Goal: Entertainment & Leisure: Browse casually

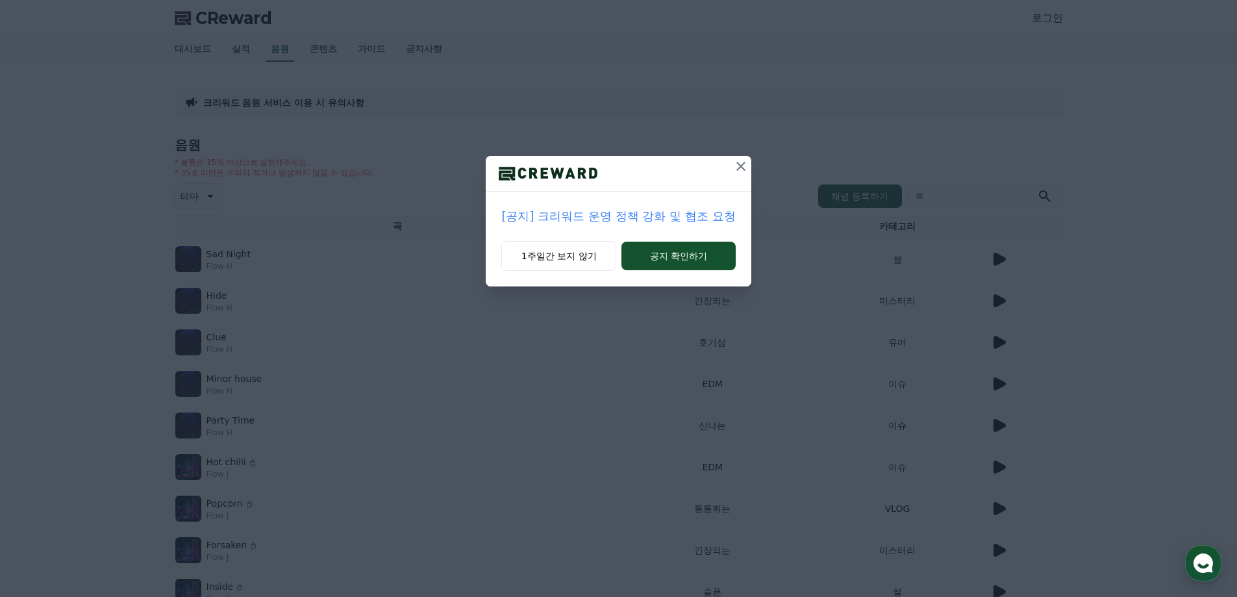
click at [607, 218] on p "[공지] 크리워드 운영 정책 강화 및 협조 요청" at bounding box center [618, 216] width 234 height 18
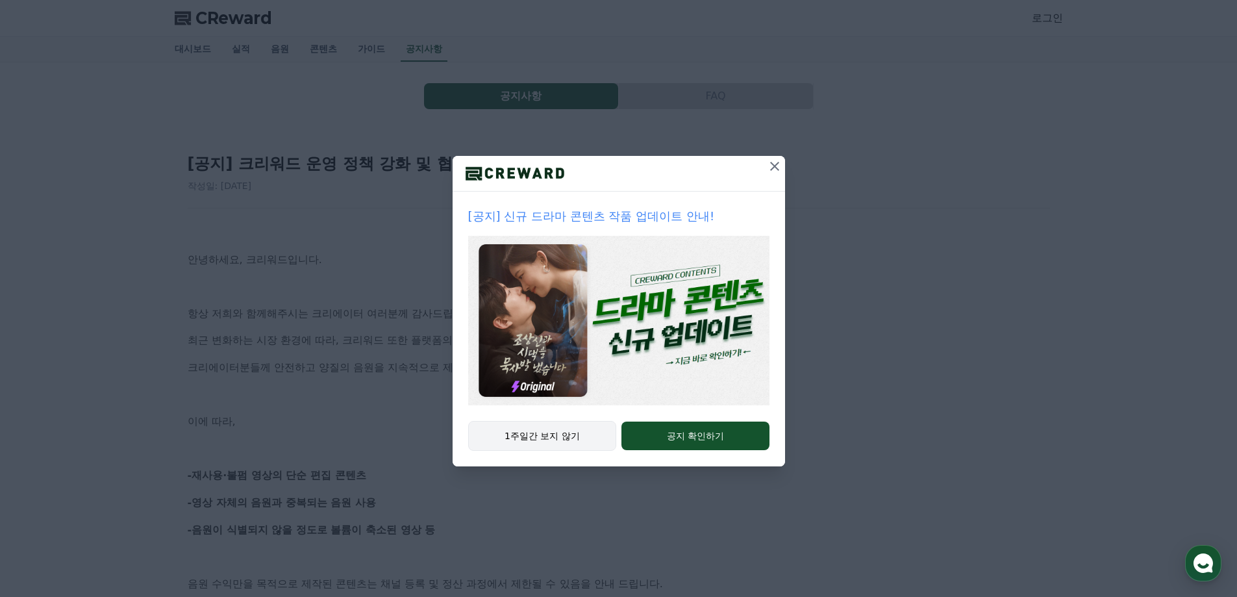
click at [557, 431] on button "1주일간 보지 않기" at bounding box center [542, 436] width 149 height 30
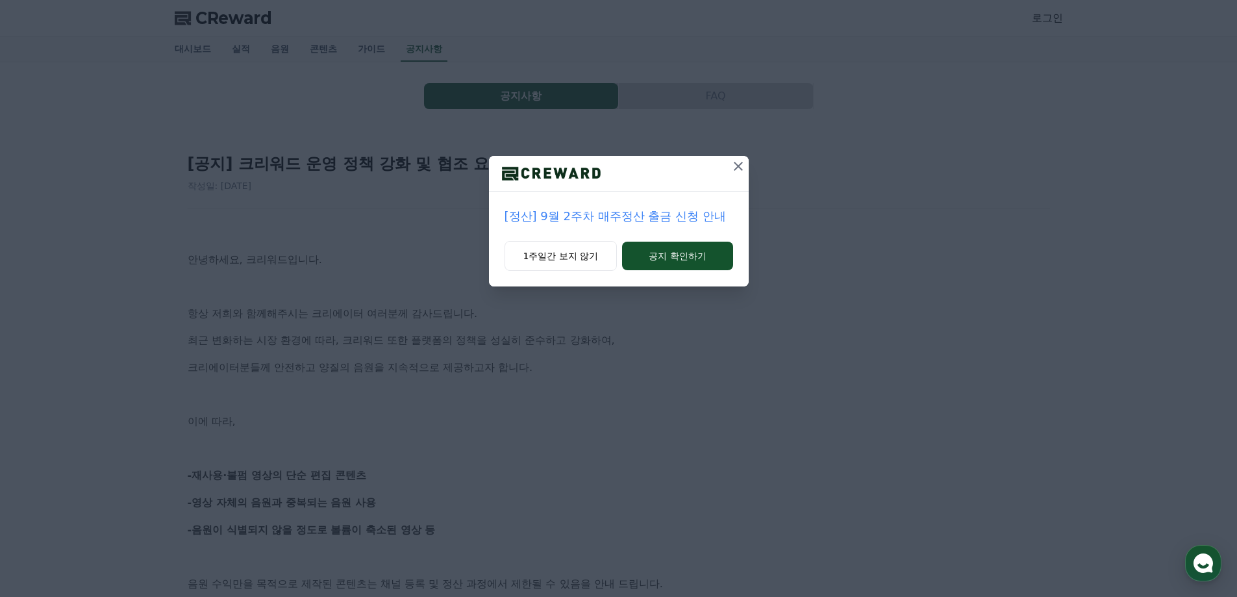
click at [740, 164] on icon at bounding box center [738, 166] width 9 height 9
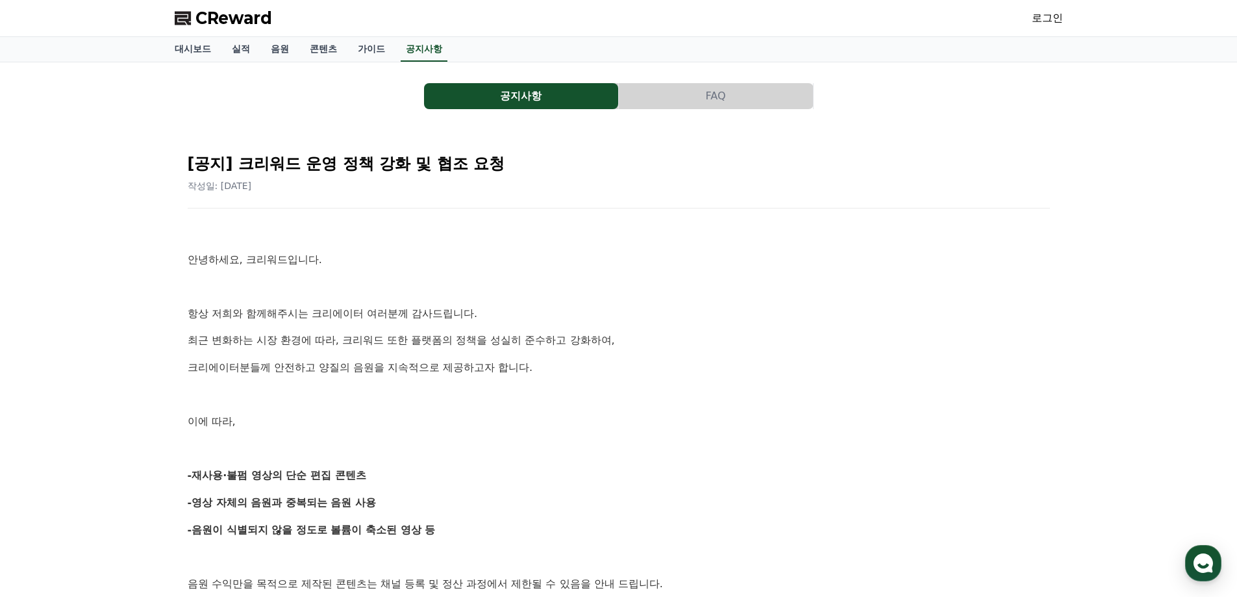
drag, startPoint x: 149, startPoint y: 349, endPoint x: 266, endPoint y: -79, distance: 443.9
click at [272, 48] on link "음원" at bounding box center [279, 49] width 39 height 25
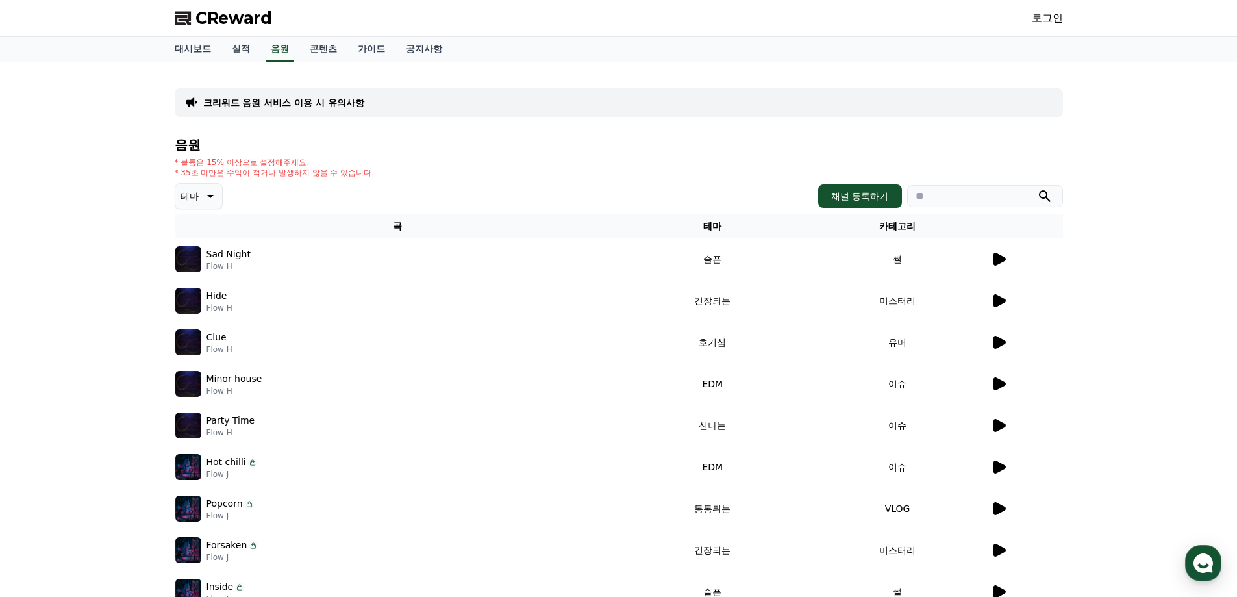
click at [197, 258] on img at bounding box center [188, 259] width 26 height 26
click at [1009, 256] on div at bounding box center [1026, 259] width 71 height 16
click at [1002, 258] on icon at bounding box center [1000, 259] width 12 height 13
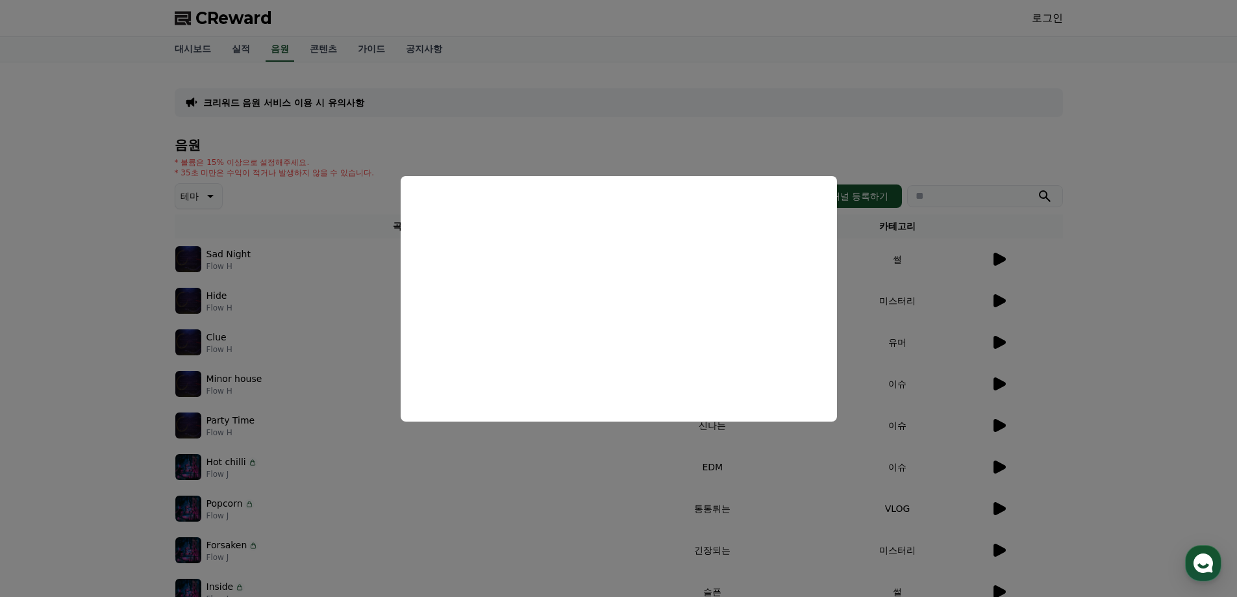
click at [492, 481] on button "close modal" at bounding box center [618, 298] width 1237 height 597
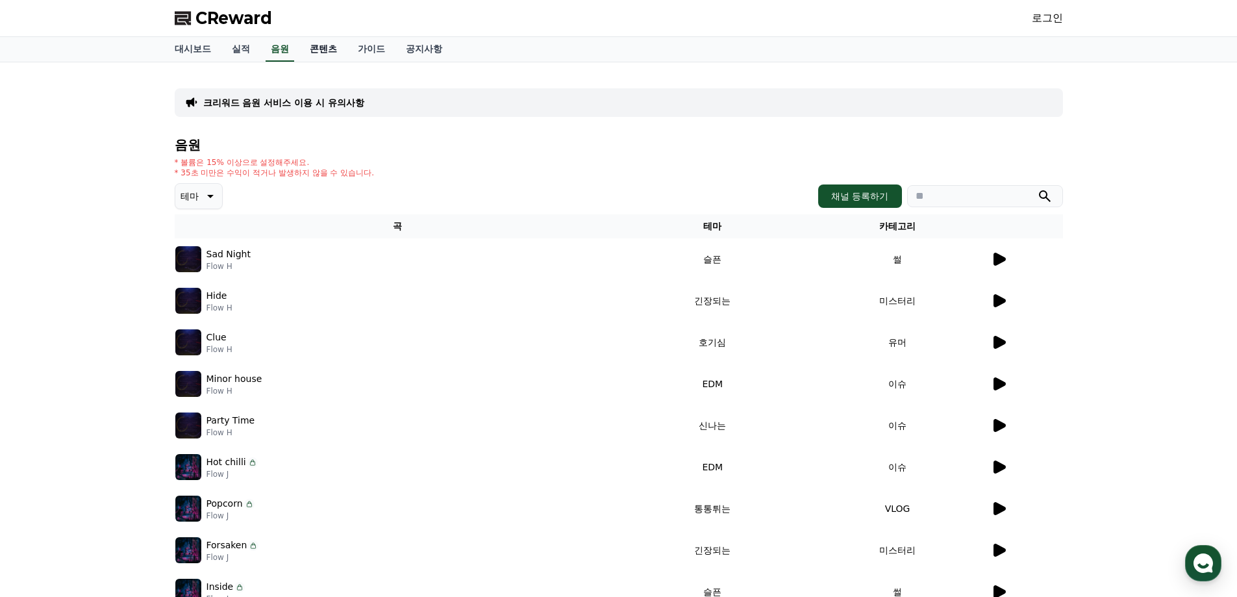
click at [320, 47] on link "콘텐츠" at bounding box center [323, 49] width 48 height 25
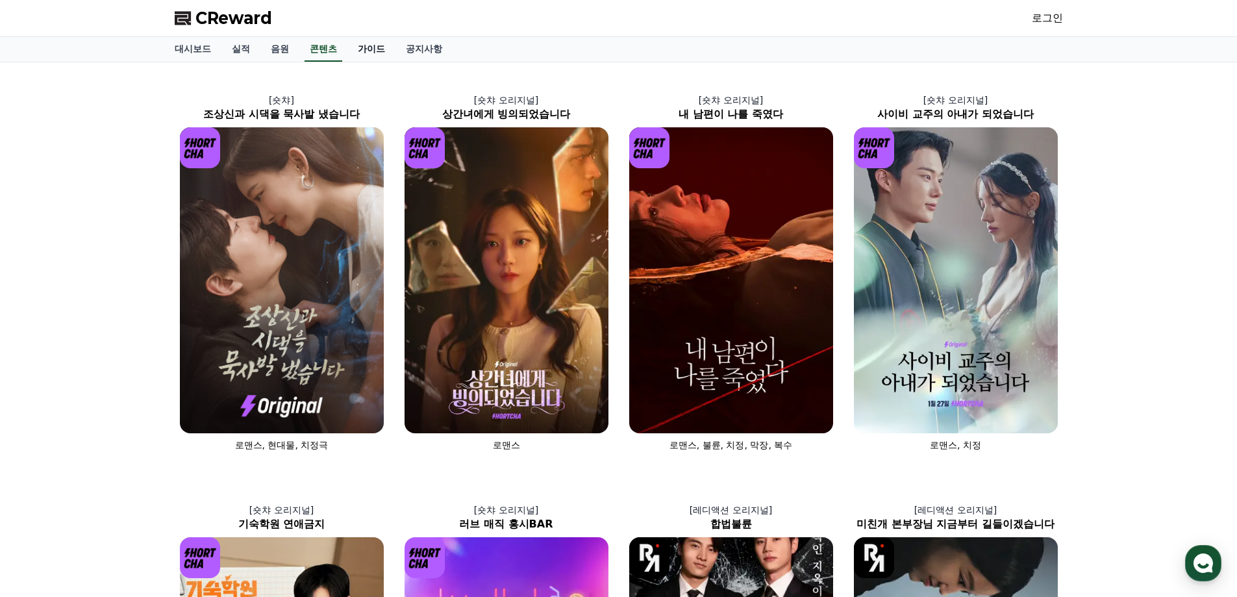
click at [359, 46] on link "가이드" at bounding box center [371, 49] width 48 height 25
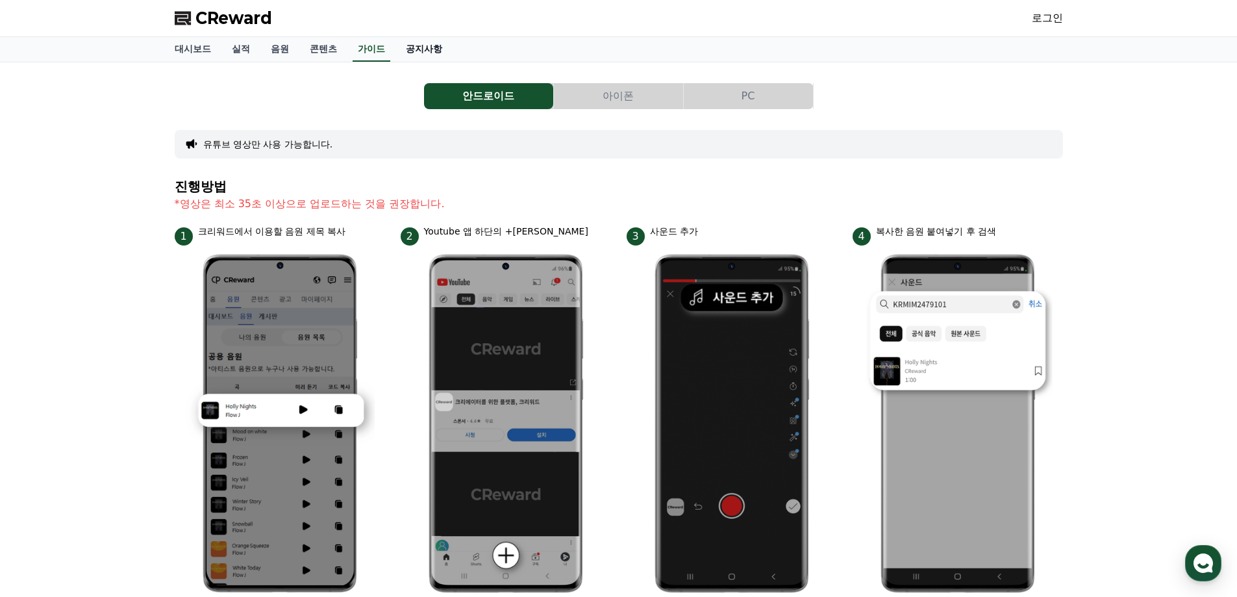
click at [434, 55] on link "공지사항" at bounding box center [424, 49] width 57 height 25
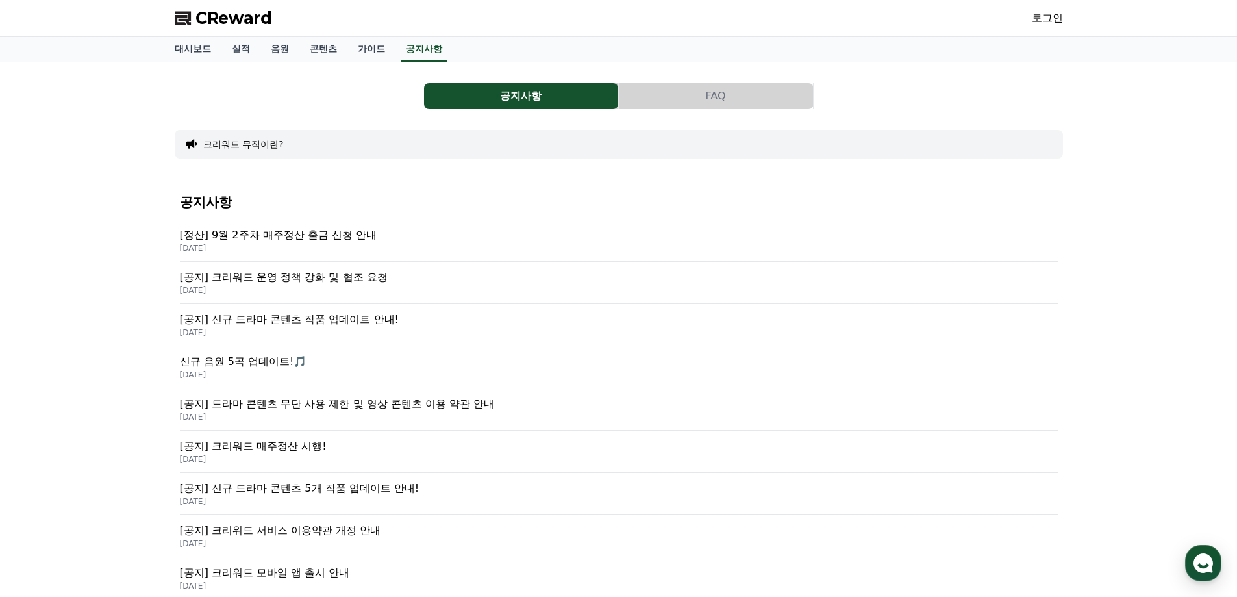
click at [306, 270] on p "[공지] 크리워드 운영 정책 강화 및 협조 요청" at bounding box center [619, 278] width 878 height 16
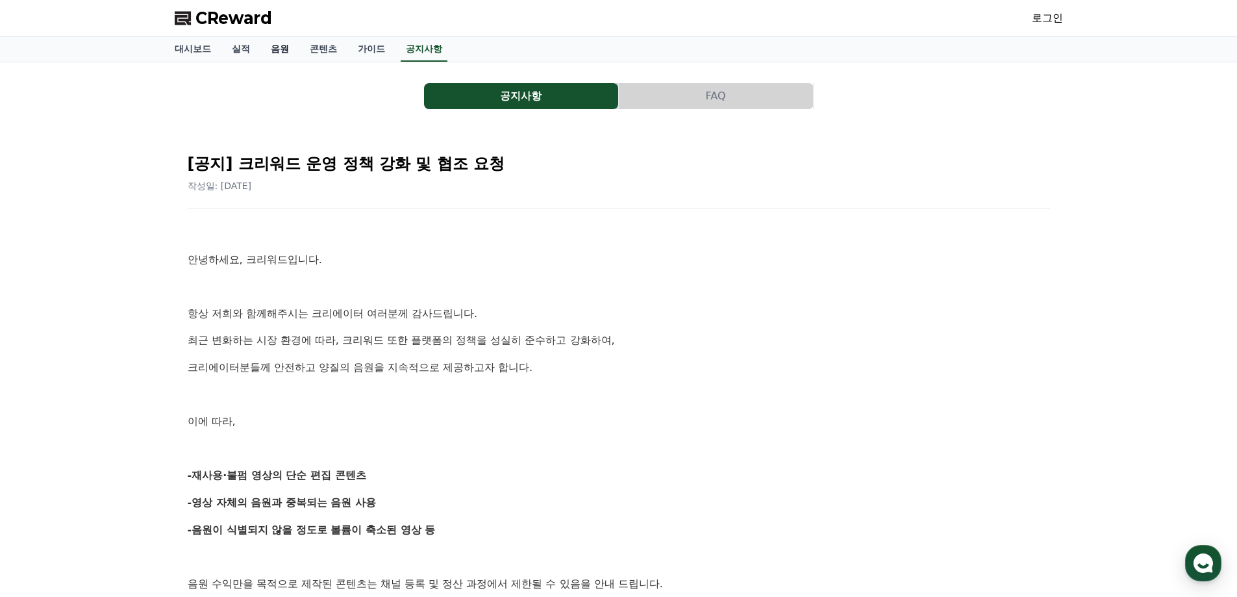
click at [284, 42] on link "음원" at bounding box center [279, 49] width 39 height 25
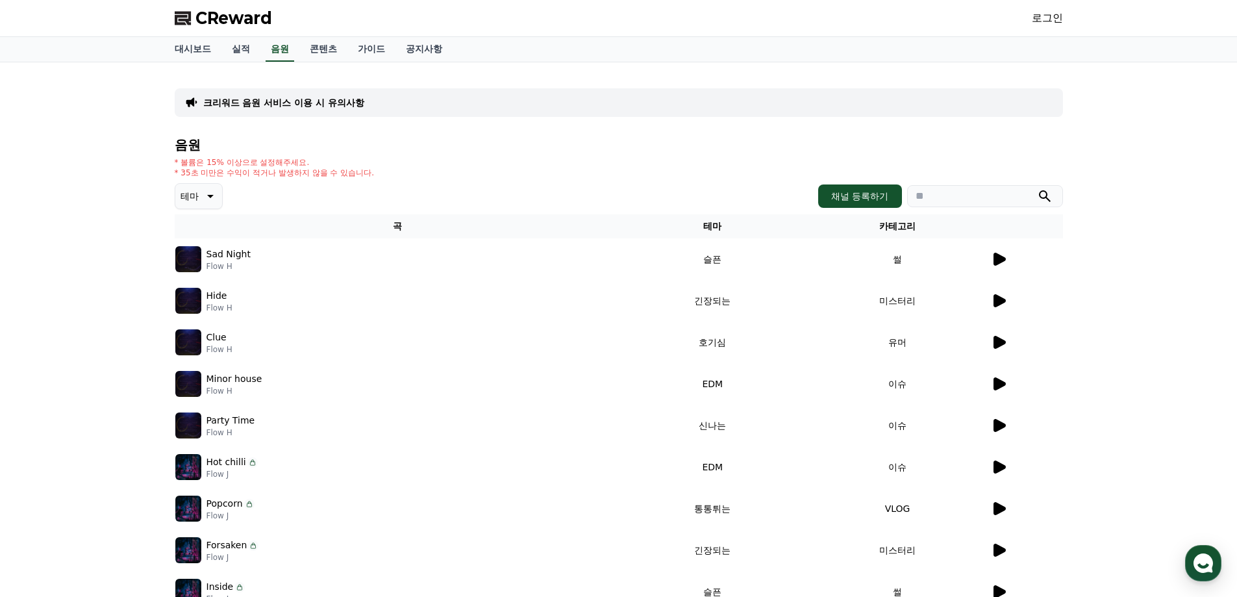
click at [199, 257] on img at bounding box center [188, 259] width 26 height 26
click at [195, 194] on p "테마" at bounding box center [190, 196] width 18 height 18
click at [214, 242] on button "드라마틱" at bounding box center [200, 238] width 47 height 29
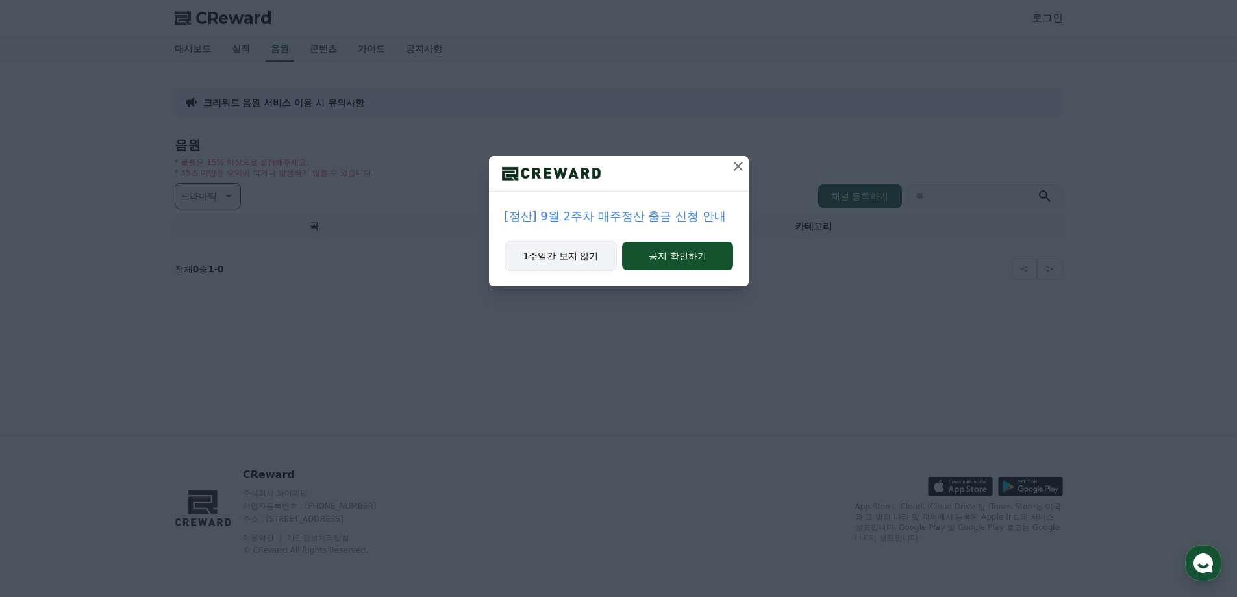
click at [575, 254] on button "1주일간 보지 않기" at bounding box center [561, 256] width 113 height 30
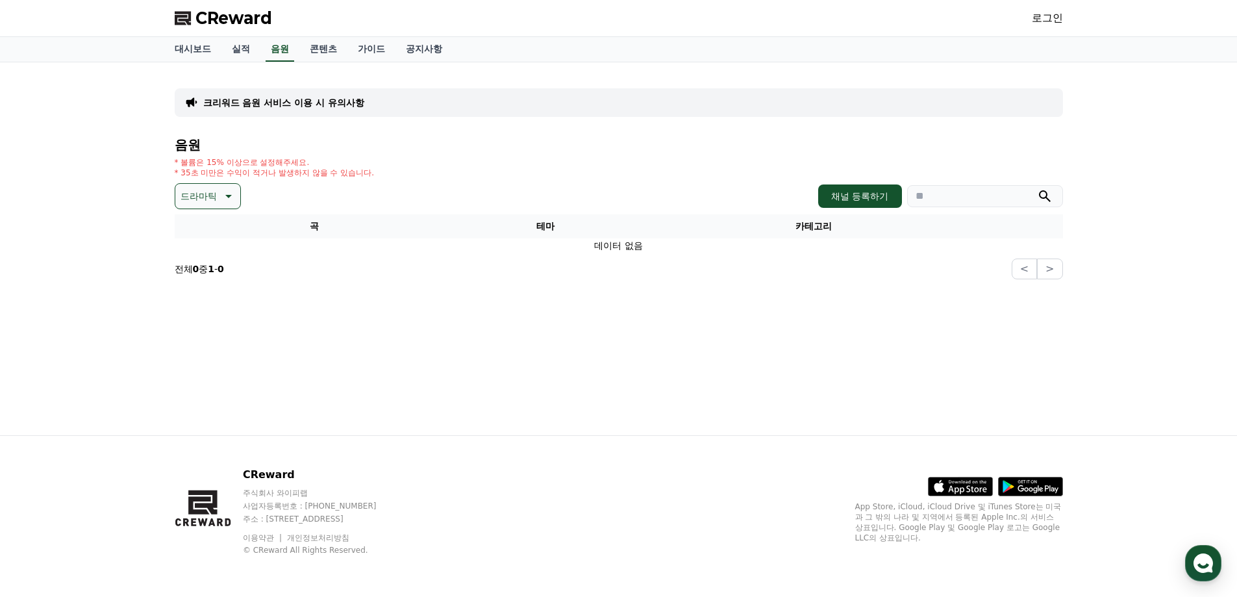
click at [1063, 18] on link "로그인" at bounding box center [1047, 18] width 31 height 16
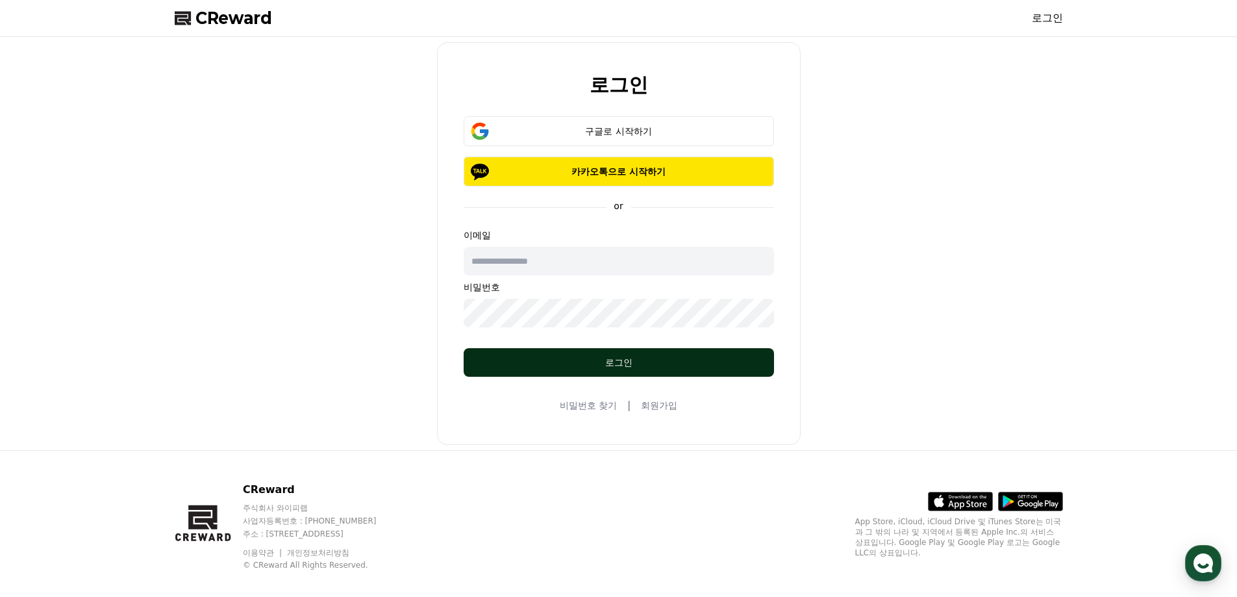
click at [600, 364] on div "로그인" at bounding box center [619, 362] width 258 height 13
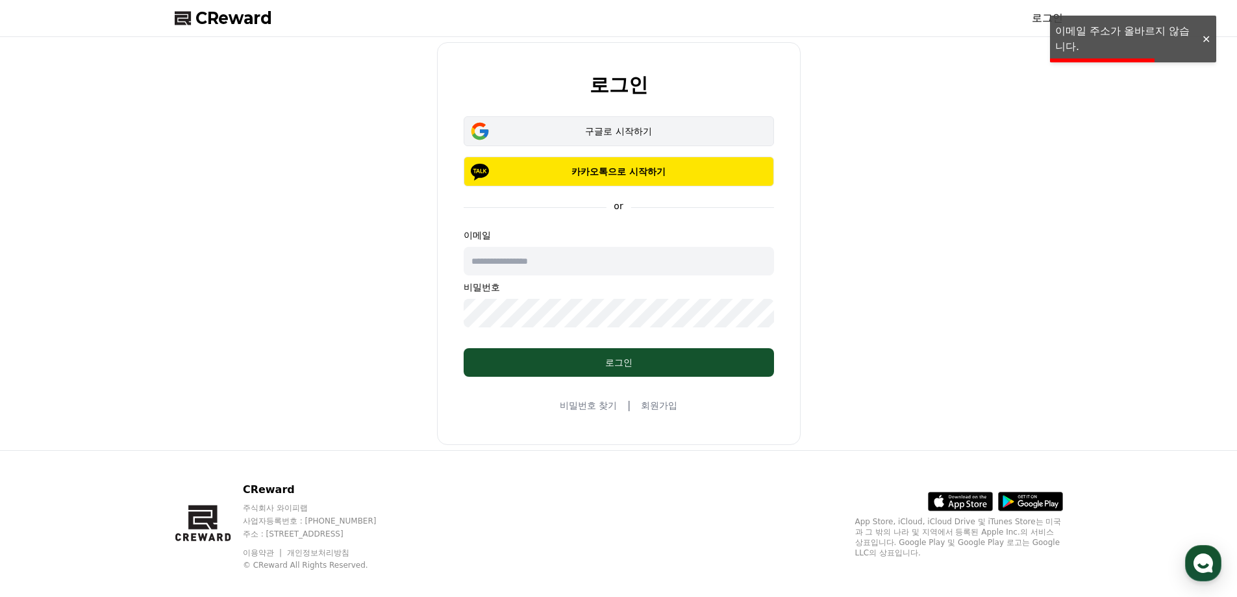
click at [624, 122] on button "구글로 시작하기" at bounding box center [619, 131] width 310 height 30
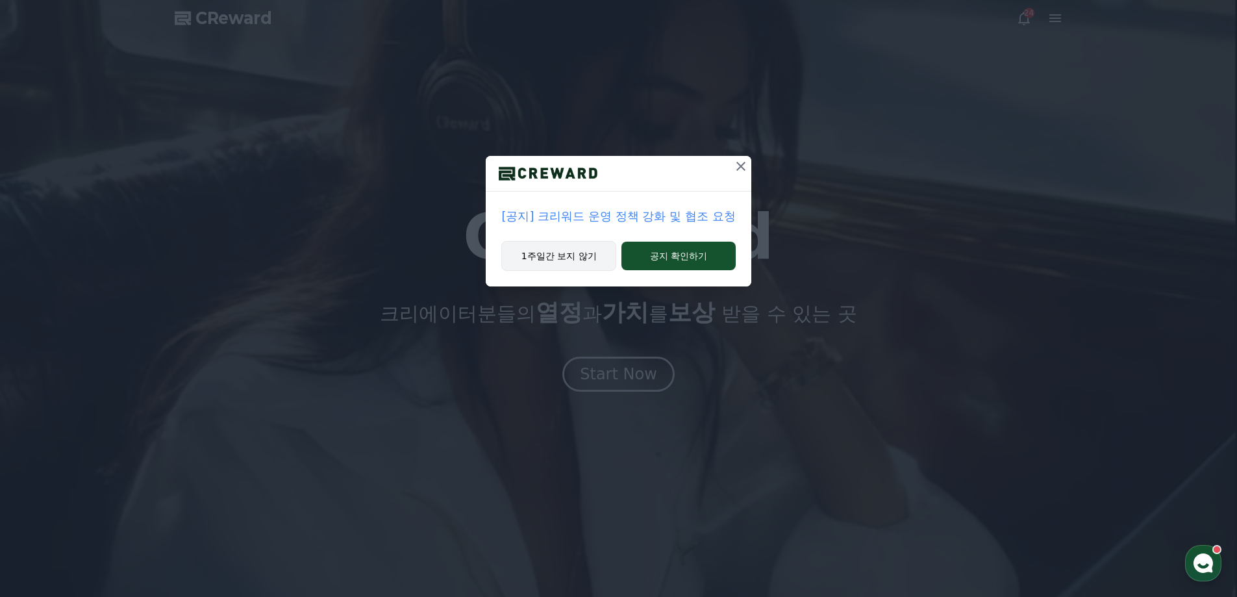
click at [592, 250] on button "1주일간 보지 않기" at bounding box center [558, 256] width 115 height 30
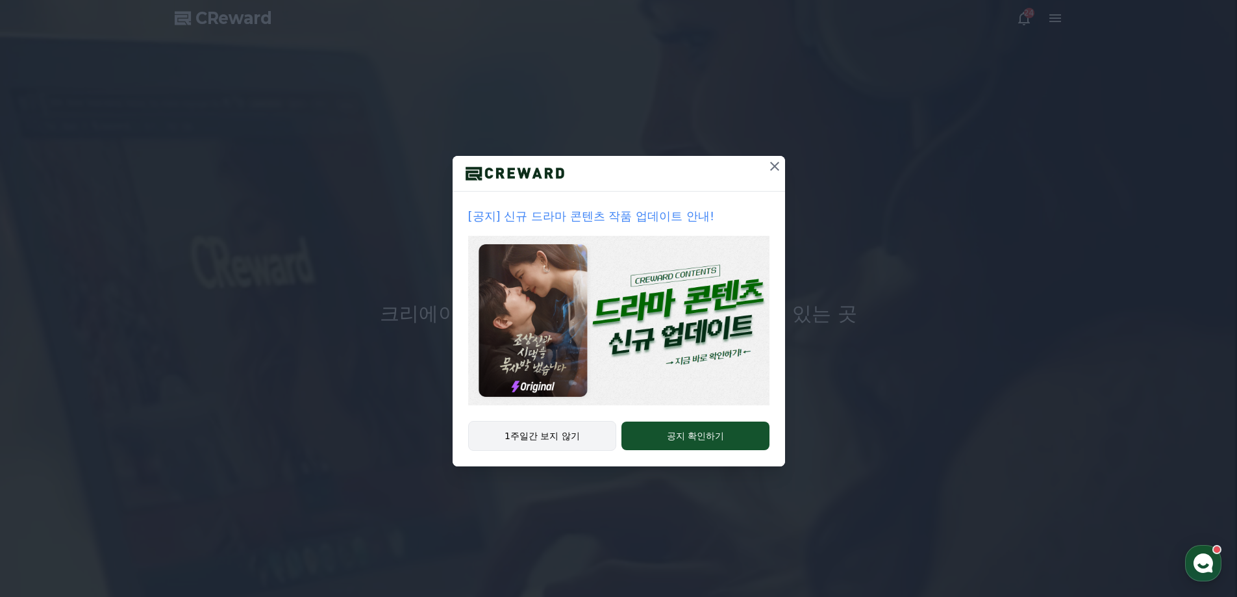
click at [568, 436] on button "1주일간 보지 않기" at bounding box center [542, 436] width 149 height 30
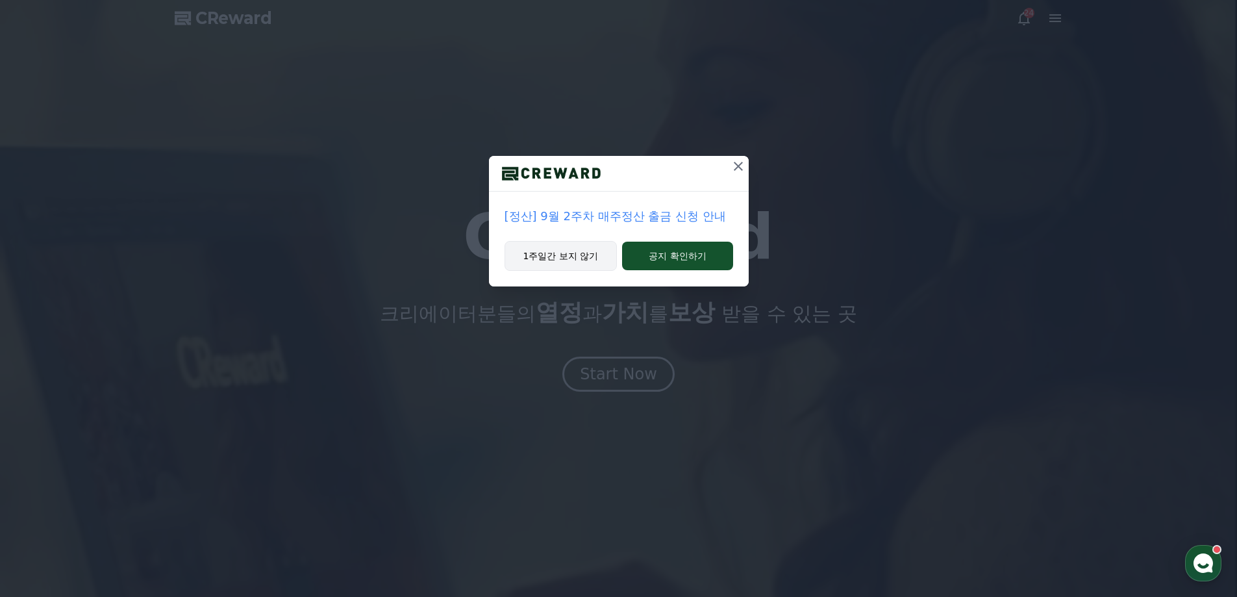
click at [579, 258] on button "1주일간 보지 않기" at bounding box center [561, 256] width 113 height 30
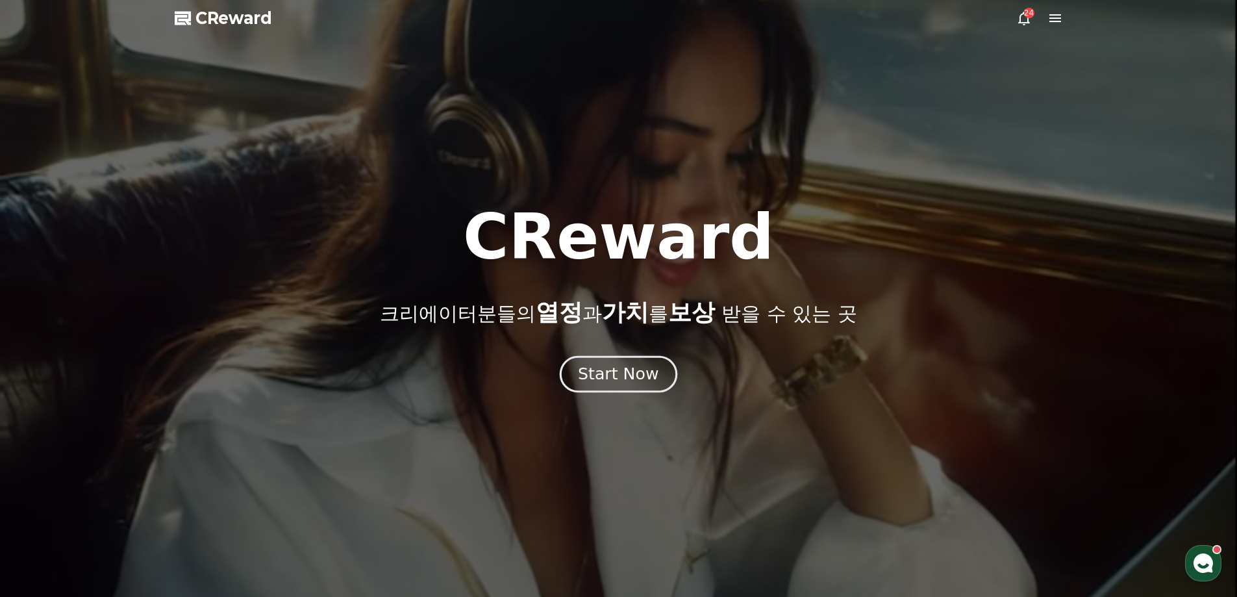
click at [629, 373] on div "Start Now" at bounding box center [618, 374] width 81 height 22
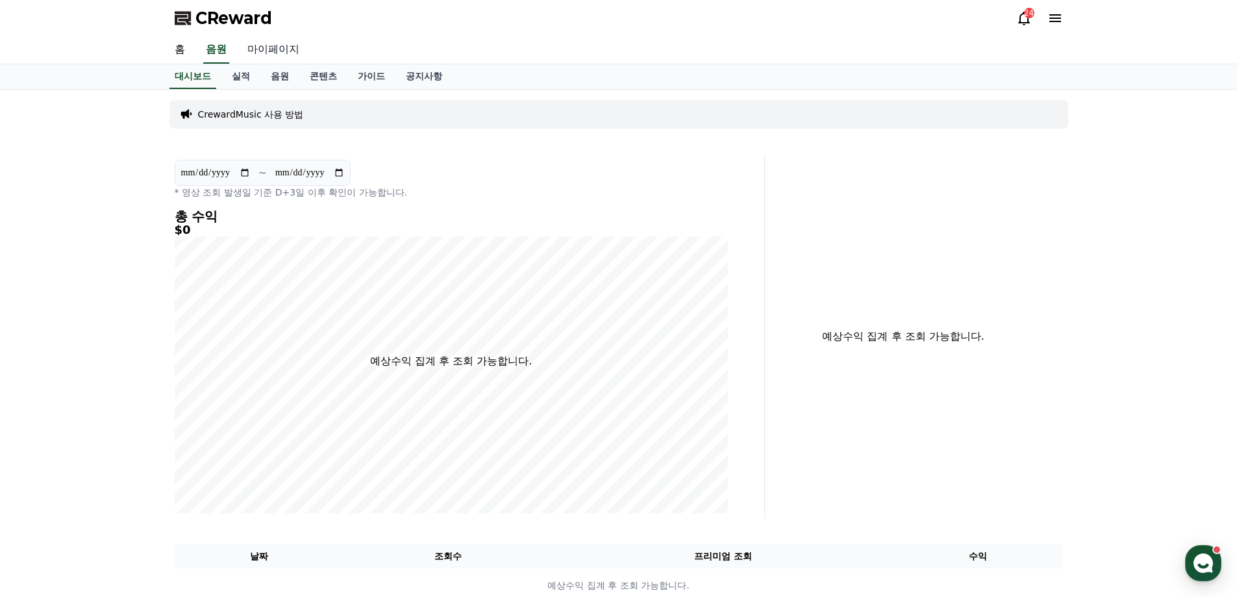
click at [277, 51] on link "마이페이지" at bounding box center [273, 49] width 73 height 27
select select "**********"
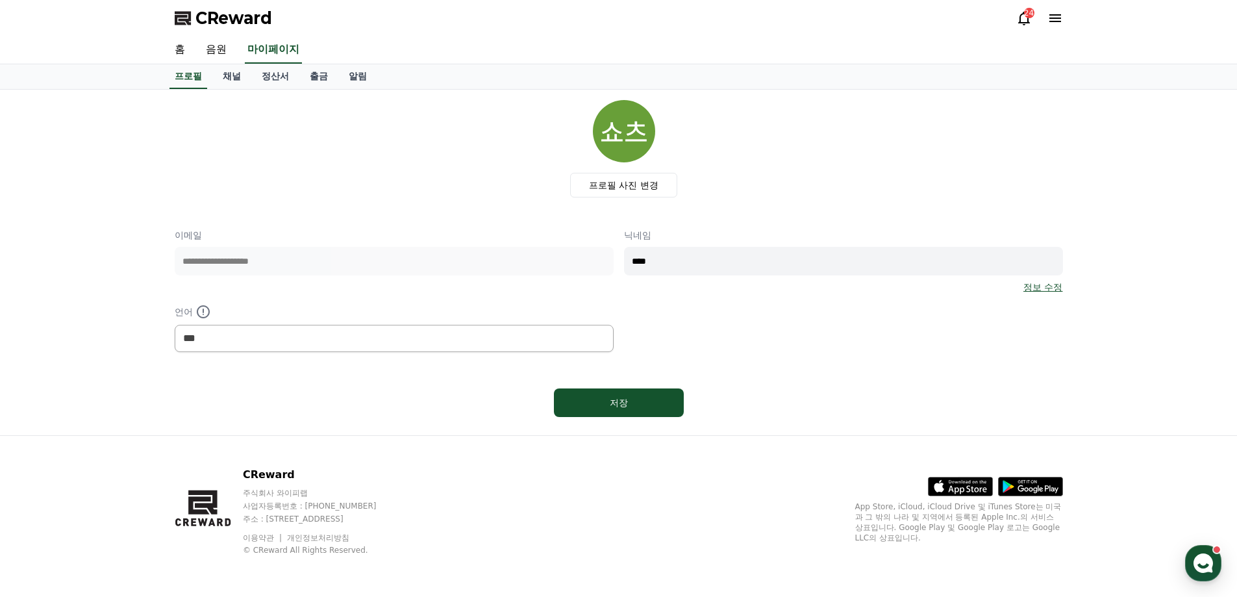
click at [362, 282] on div "**********" at bounding box center [394, 261] width 439 height 65
click at [284, 335] on select "*** ******* ***" at bounding box center [394, 338] width 439 height 27
click at [772, 279] on div "닉네임 **** 정보 수정" at bounding box center [843, 261] width 439 height 65
click at [237, 74] on link "채널" at bounding box center [231, 76] width 39 height 25
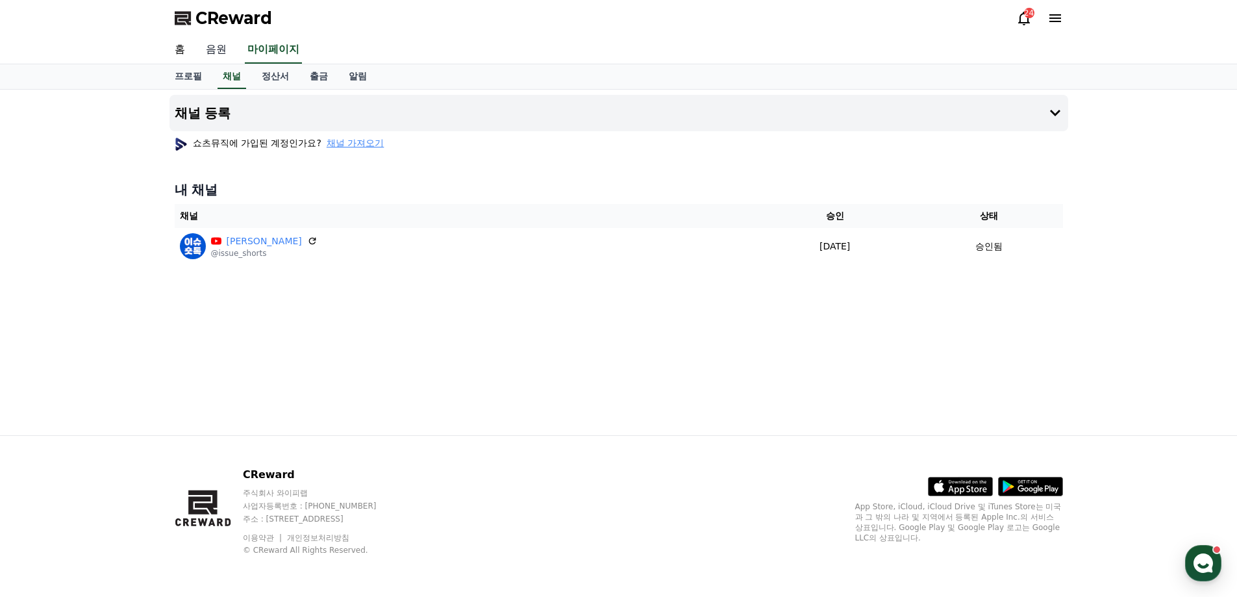
click at [220, 44] on link "음원" at bounding box center [216, 49] width 42 height 27
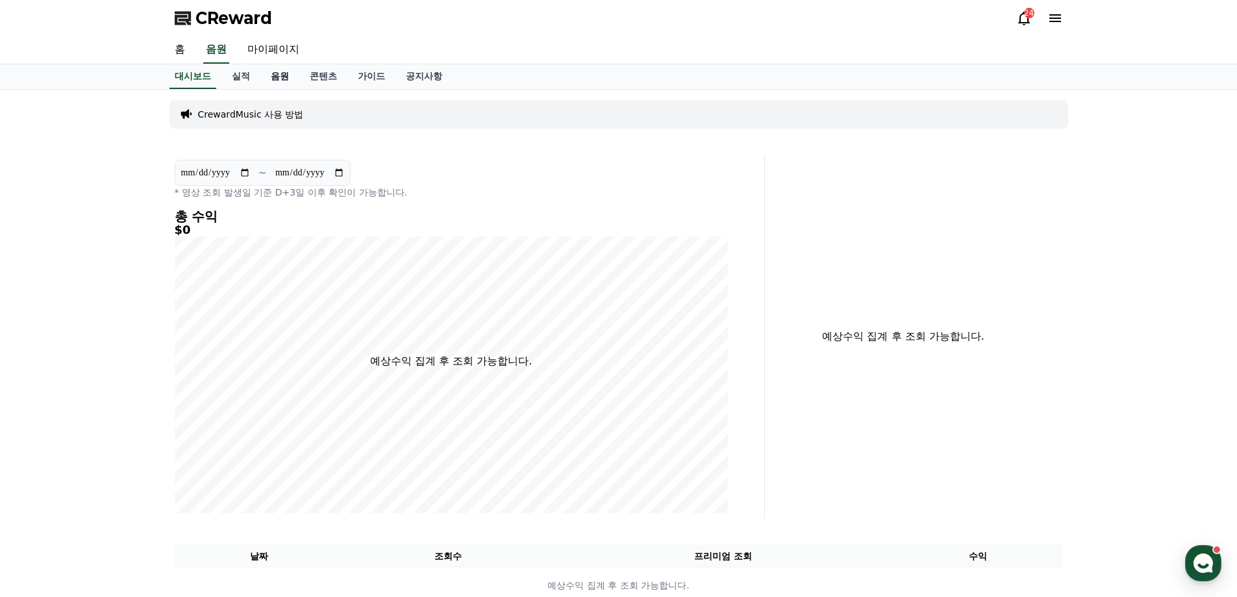
click at [277, 75] on link "음원" at bounding box center [279, 76] width 39 height 25
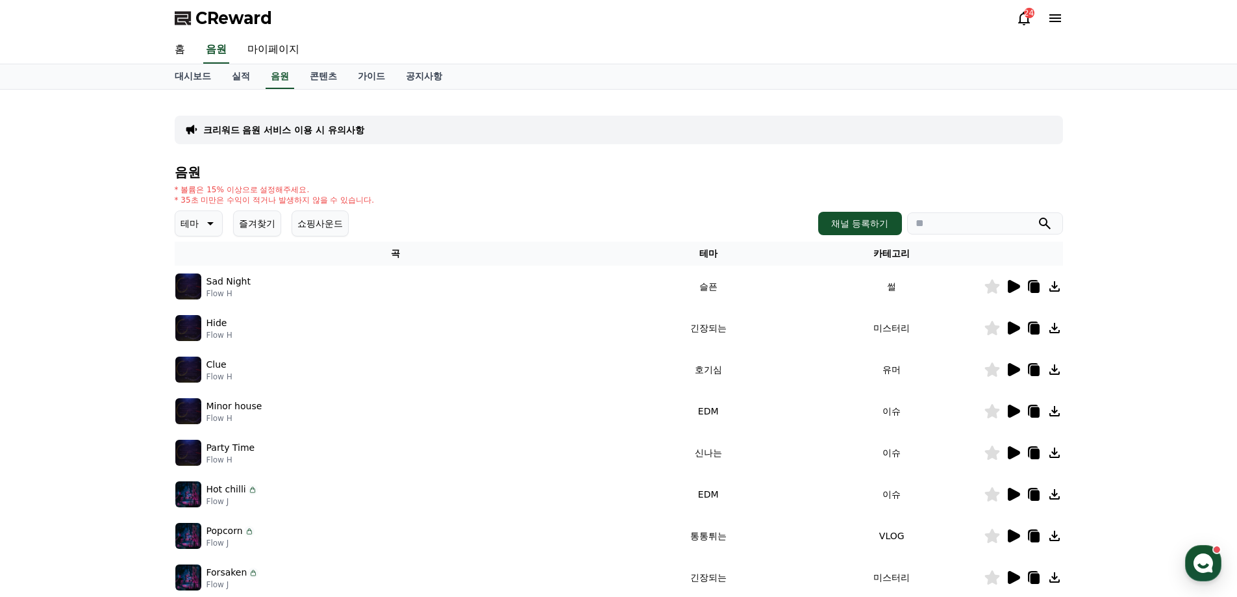
click at [203, 215] on button "테마" at bounding box center [199, 223] width 48 height 26
click at [233, 258] on div "전체 환상적인 호기심 어두운 밝은 통통튀는 신나는 반전 웅장한 드라마틱 즐거움 분위기있는 EDM 그루브 슬픈 잔잔한 귀여운 감동적인 긴장되는 …" at bounding box center [205, 311] width 56 height 135
click at [221, 301] on button "드라마틱" at bounding box center [200, 296] width 47 height 29
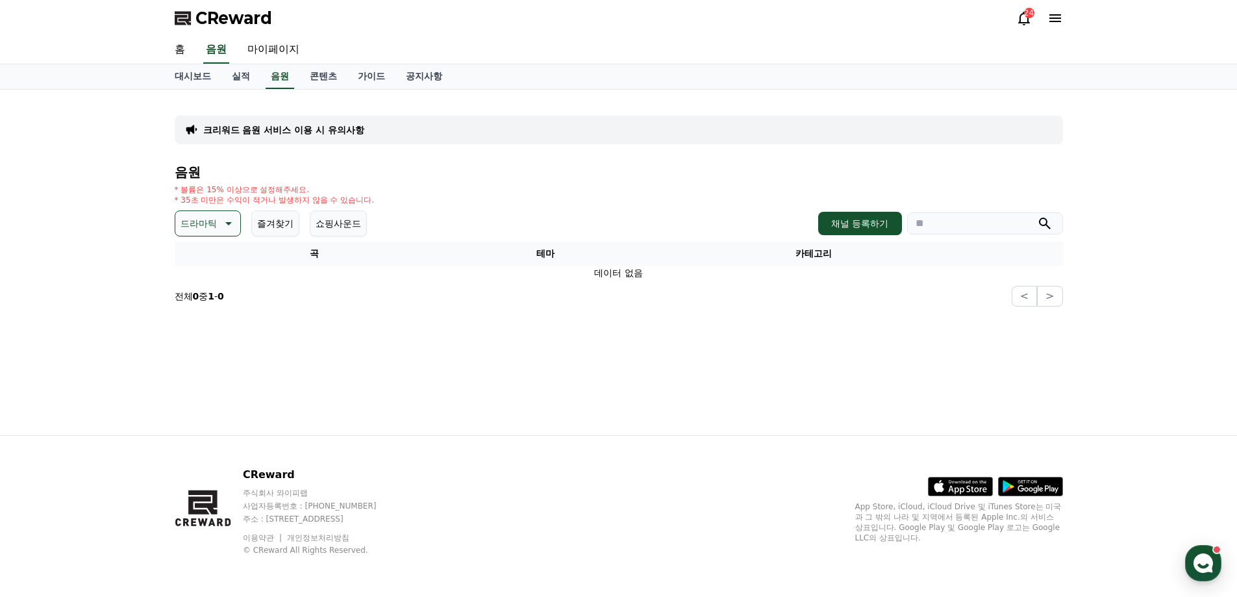
click at [220, 224] on icon at bounding box center [228, 224] width 16 height 16
click at [203, 316] on button "호기심" at bounding box center [196, 325] width 38 height 29
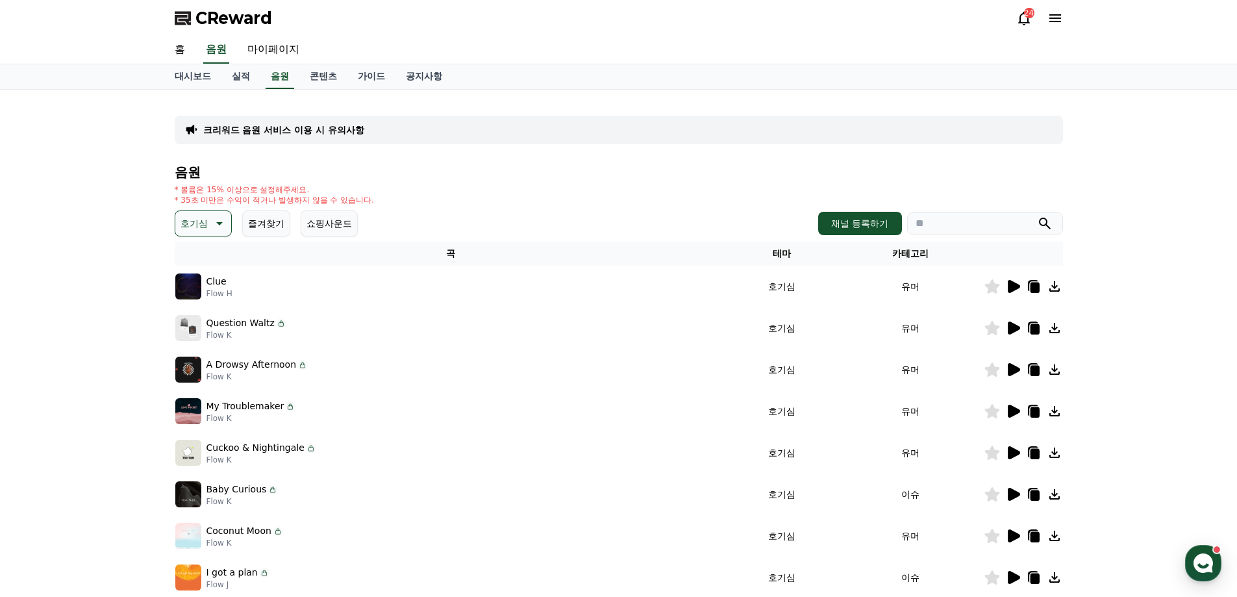
click at [1013, 281] on icon at bounding box center [1013, 287] width 16 height 16
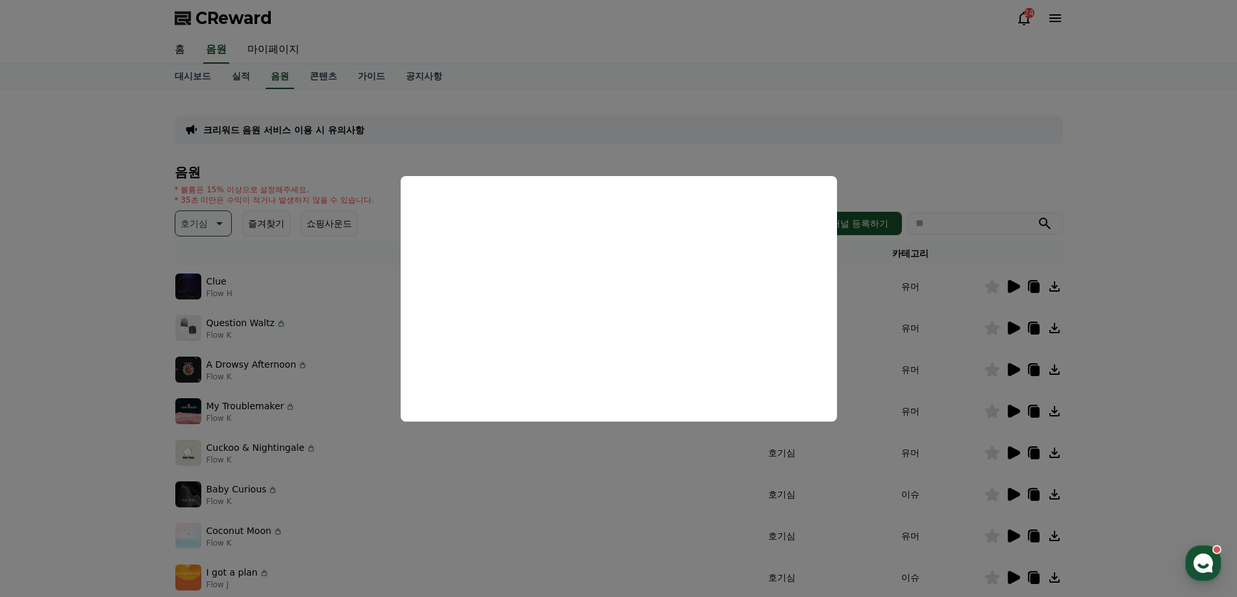
click at [1004, 317] on button "close modal" at bounding box center [618, 298] width 1237 height 597
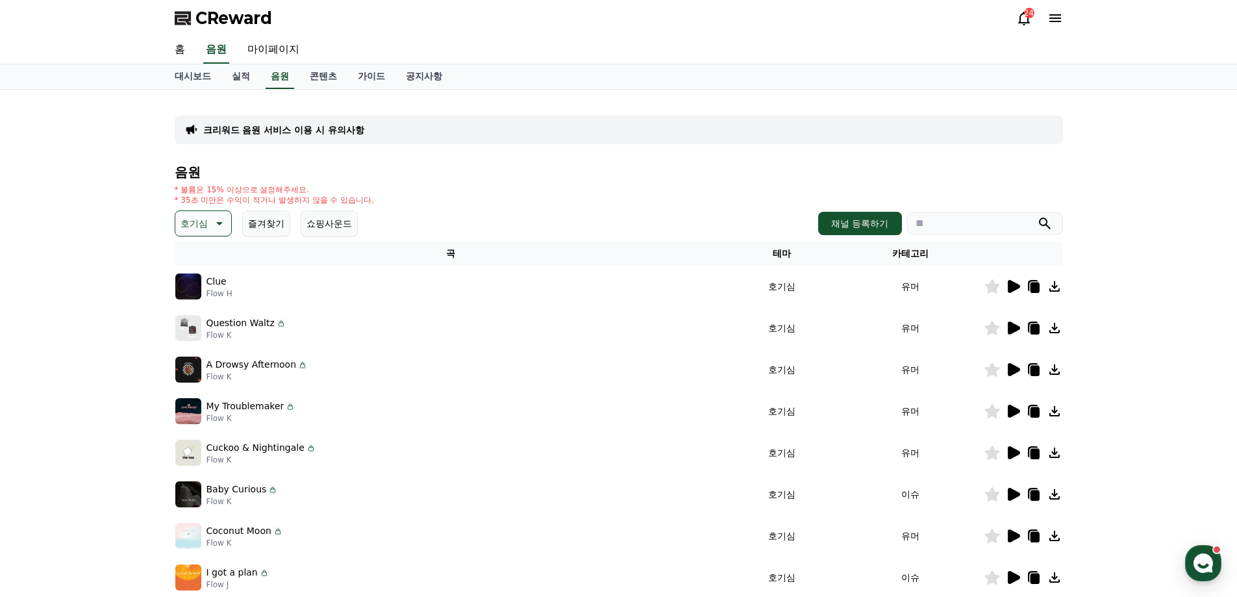
click at [1011, 323] on icon at bounding box center [1014, 327] width 12 height 13
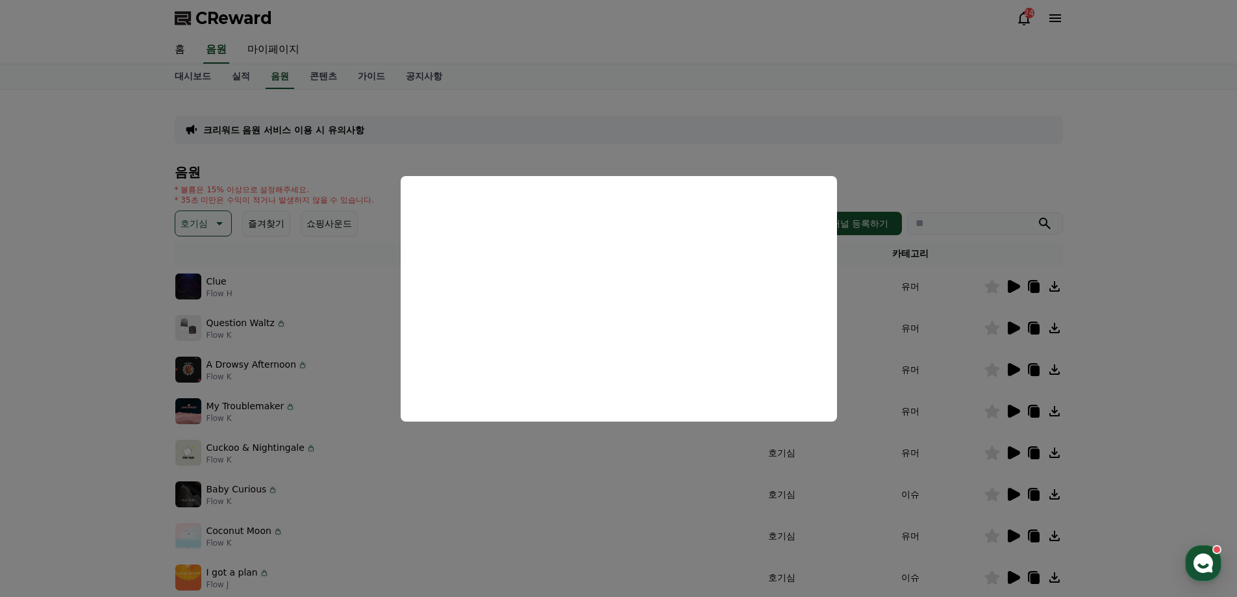
click at [1018, 352] on button "close modal" at bounding box center [618, 298] width 1237 height 597
click at [1015, 369] on icon at bounding box center [1014, 369] width 12 height 13
click at [1013, 406] on button "close modal" at bounding box center [618, 298] width 1237 height 597
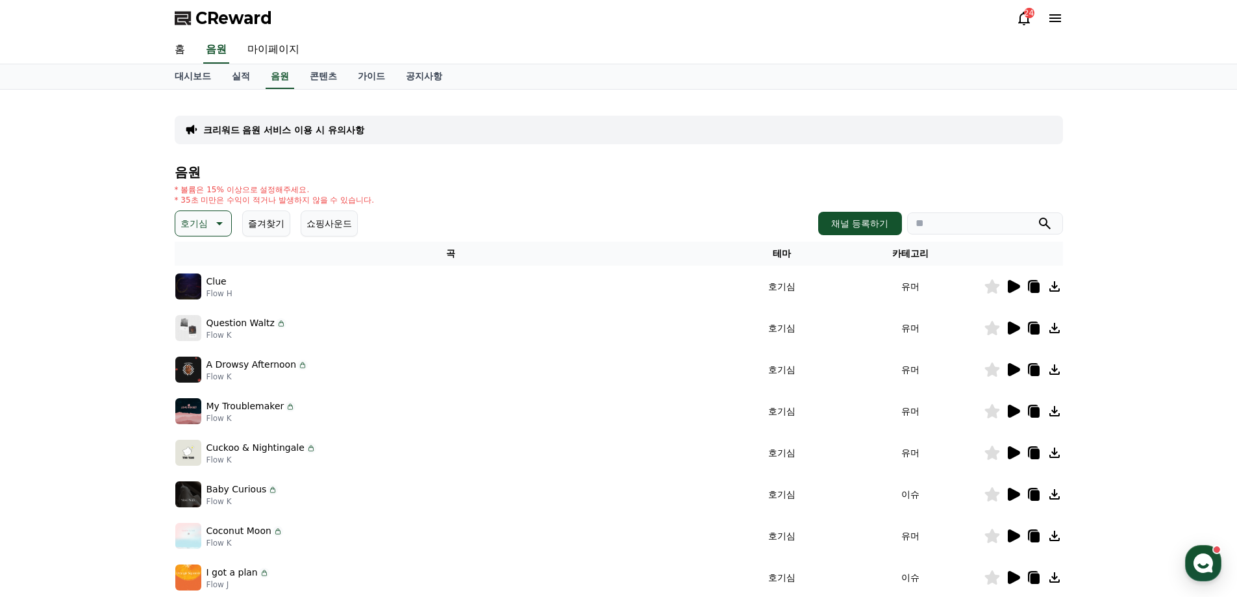
click at [1013, 412] on icon at bounding box center [1014, 411] width 12 height 13
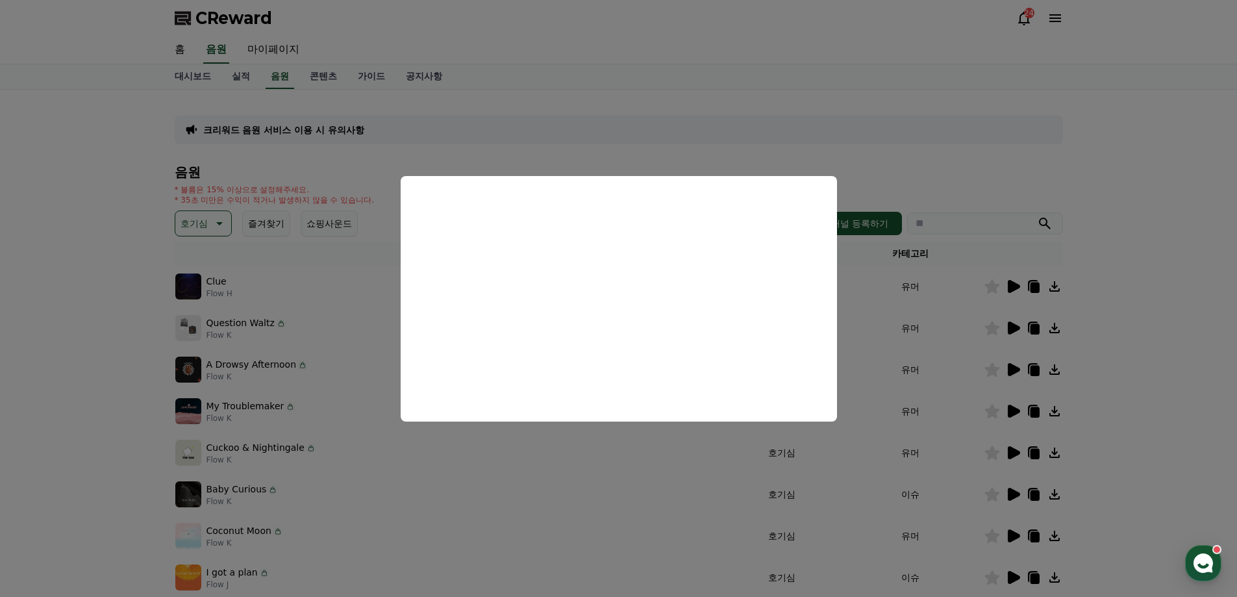
click at [990, 429] on button "close modal" at bounding box center [618, 298] width 1237 height 597
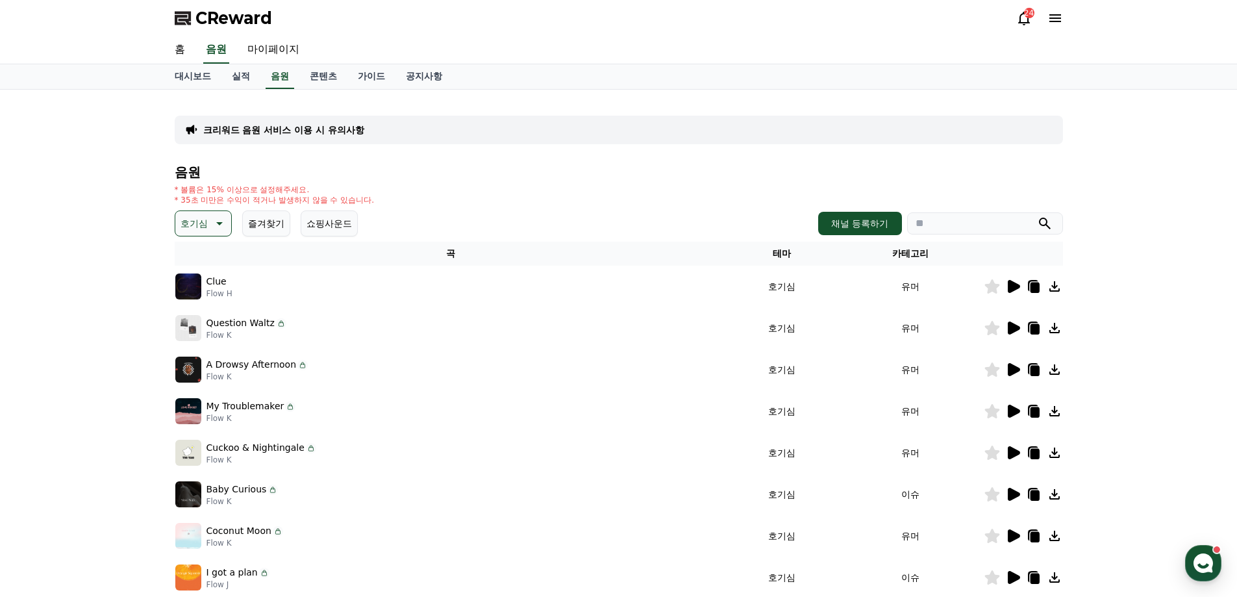
click at [1009, 450] on icon at bounding box center [1014, 452] width 12 height 13
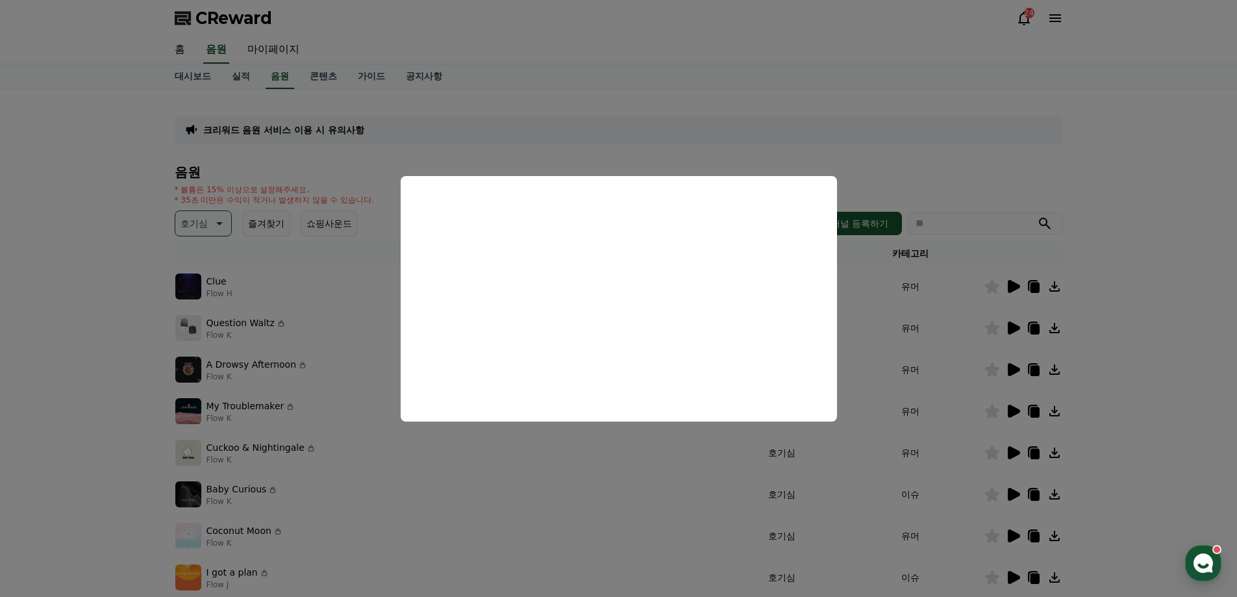
click at [1011, 454] on button "close modal" at bounding box center [618, 298] width 1237 height 597
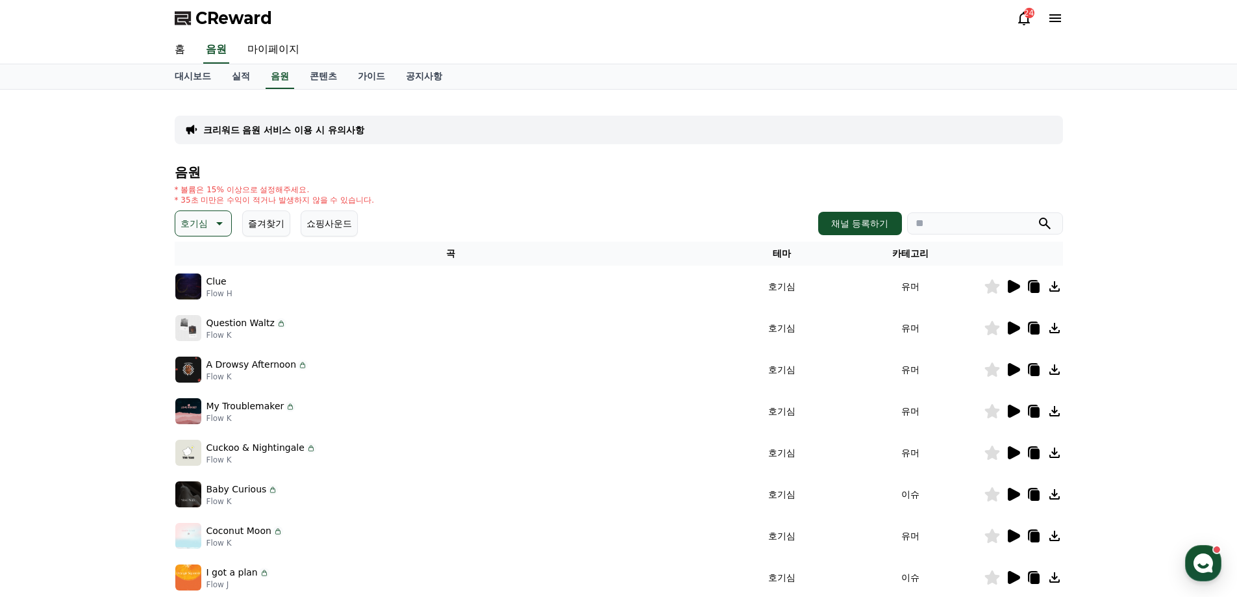
click at [1015, 485] on td at bounding box center [1023, 494] width 79 height 42
click at [1013, 495] on icon at bounding box center [1014, 494] width 12 height 13
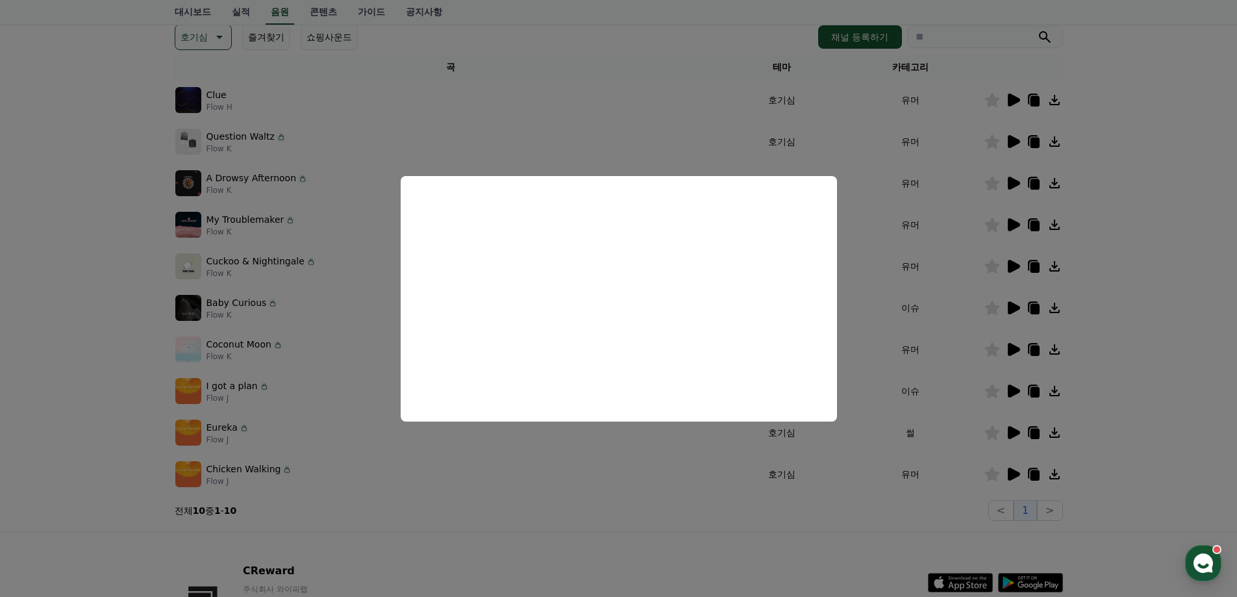
scroll to position [195, 0]
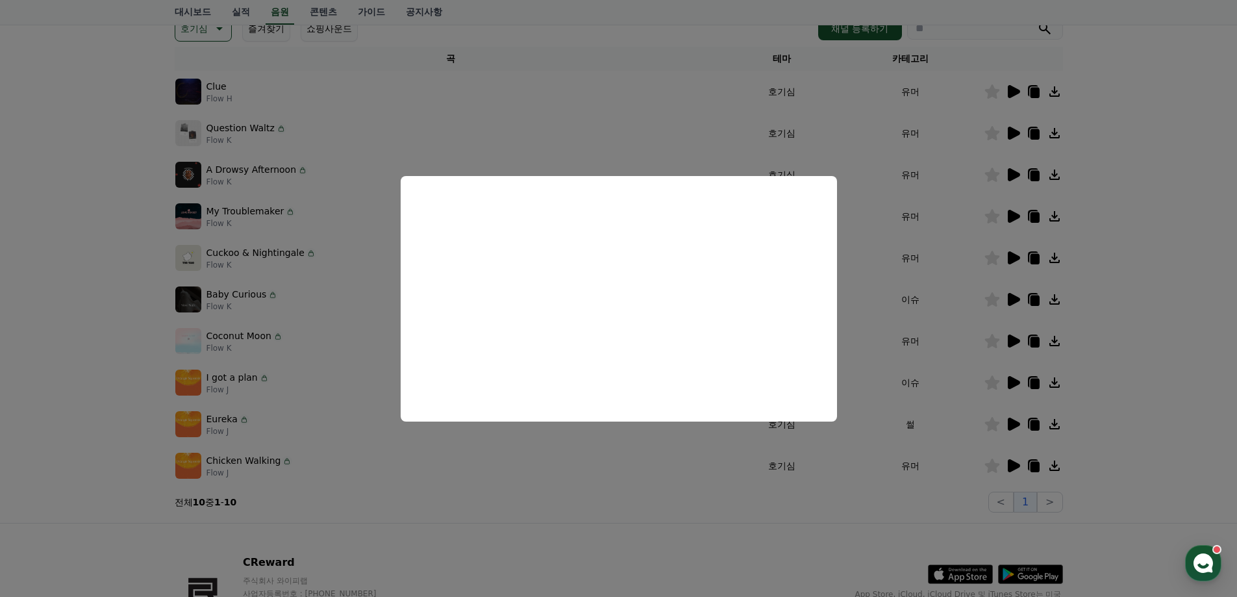
click at [653, 484] on button "close modal" at bounding box center [618, 298] width 1237 height 597
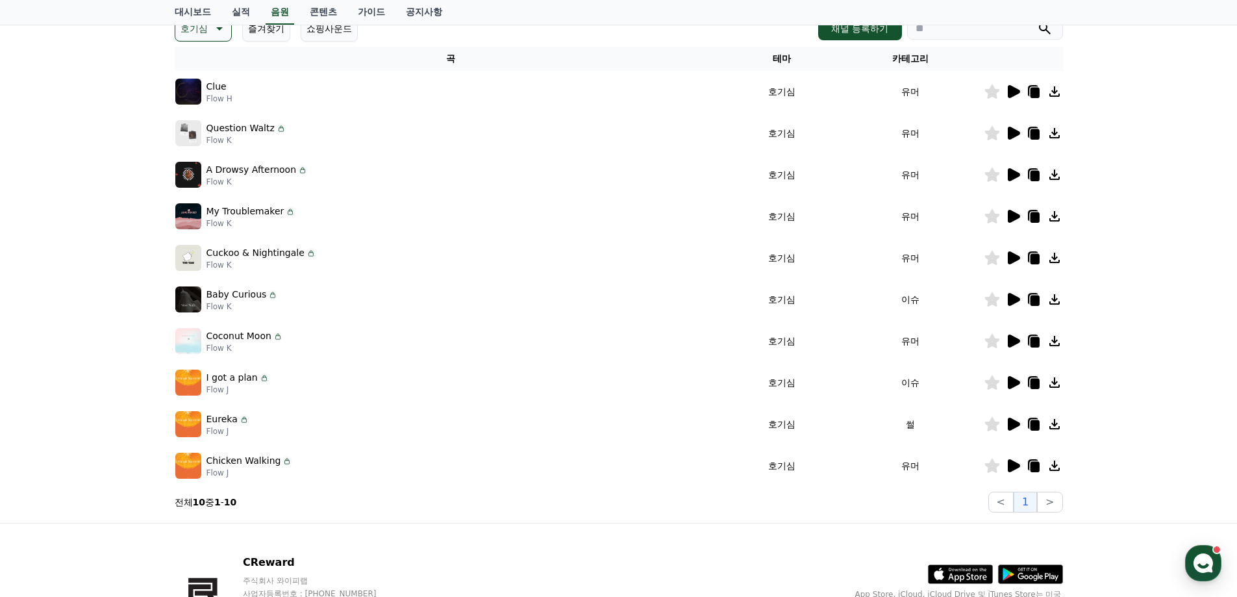
click at [1010, 342] on icon at bounding box center [1014, 340] width 12 height 13
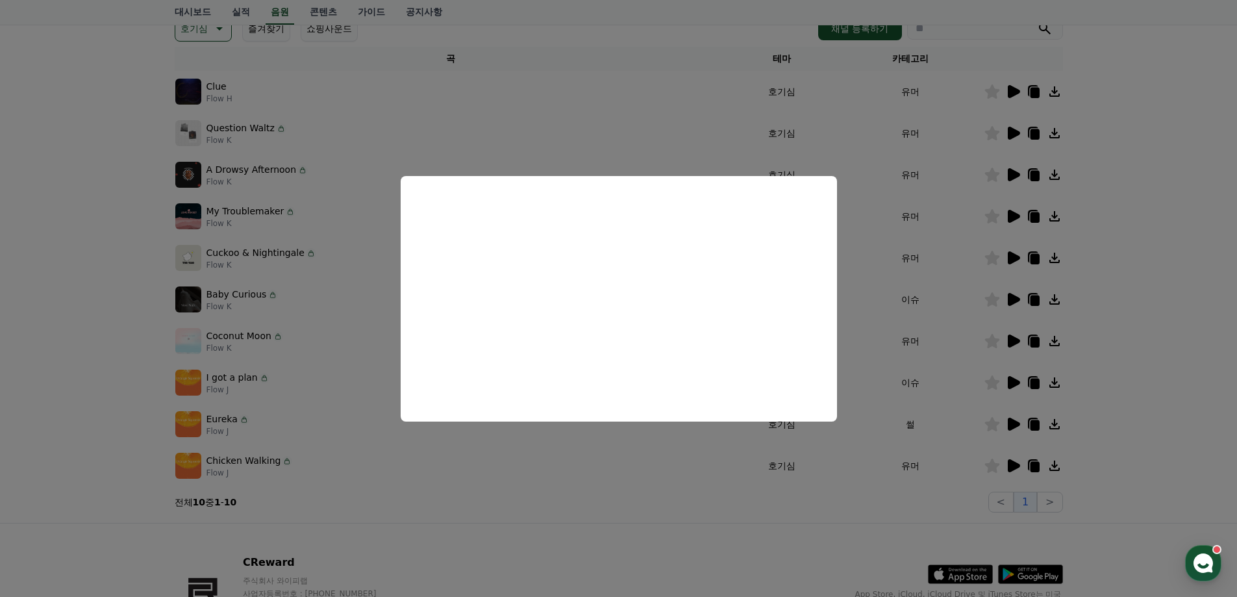
click at [992, 373] on button "close modal" at bounding box center [618, 298] width 1237 height 597
click at [1015, 383] on icon at bounding box center [1014, 382] width 12 height 13
click at [586, 458] on button "close modal" at bounding box center [618, 298] width 1237 height 597
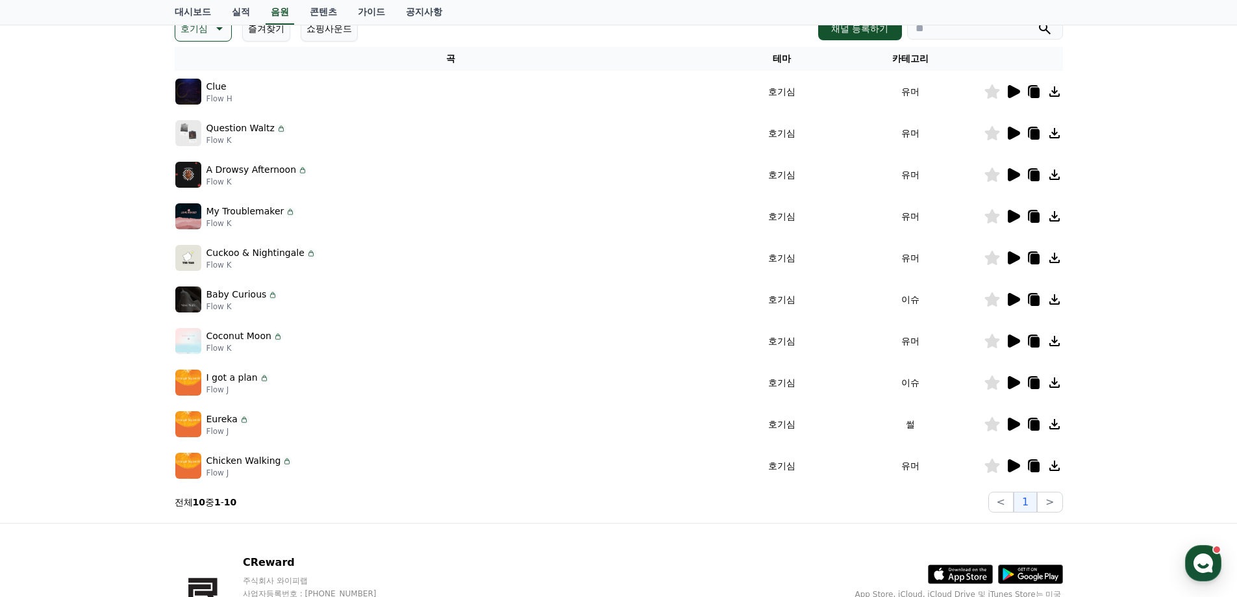
click at [1019, 423] on icon at bounding box center [1014, 424] width 12 height 13
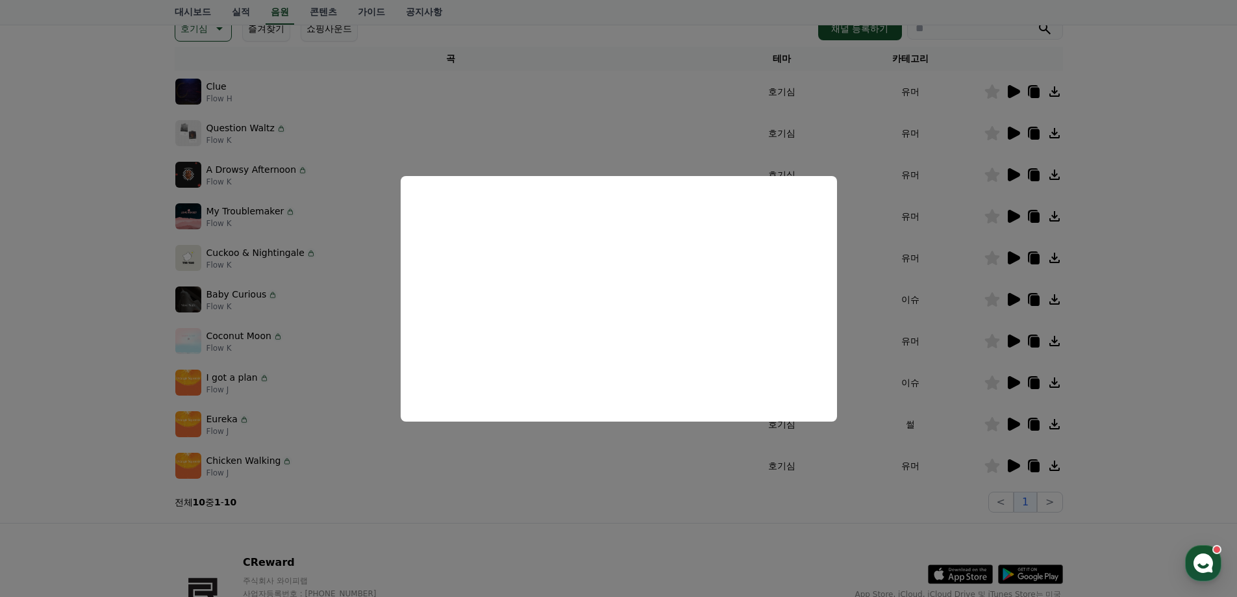
click at [584, 435] on button "close modal" at bounding box center [618, 298] width 1237 height 597
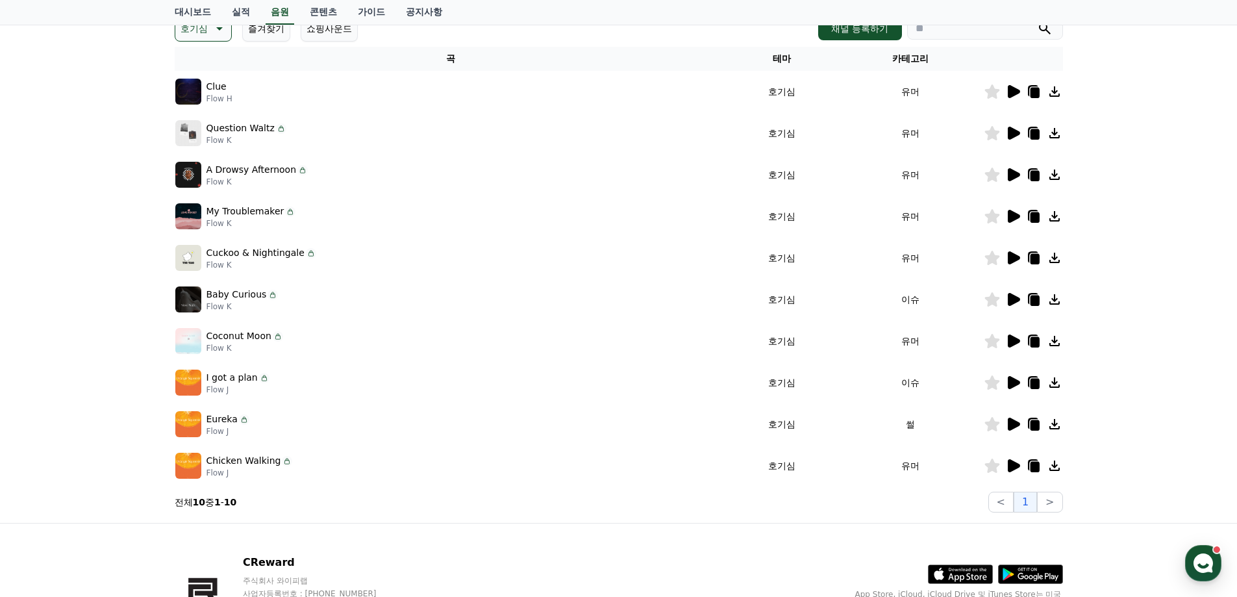
click at [208, 31] on button "호기심" at bounding box center [203, 29] width 57 height 26
click at [210, 128] on button "잔잔한" at bounding box center [196, 136] width 38 height 29
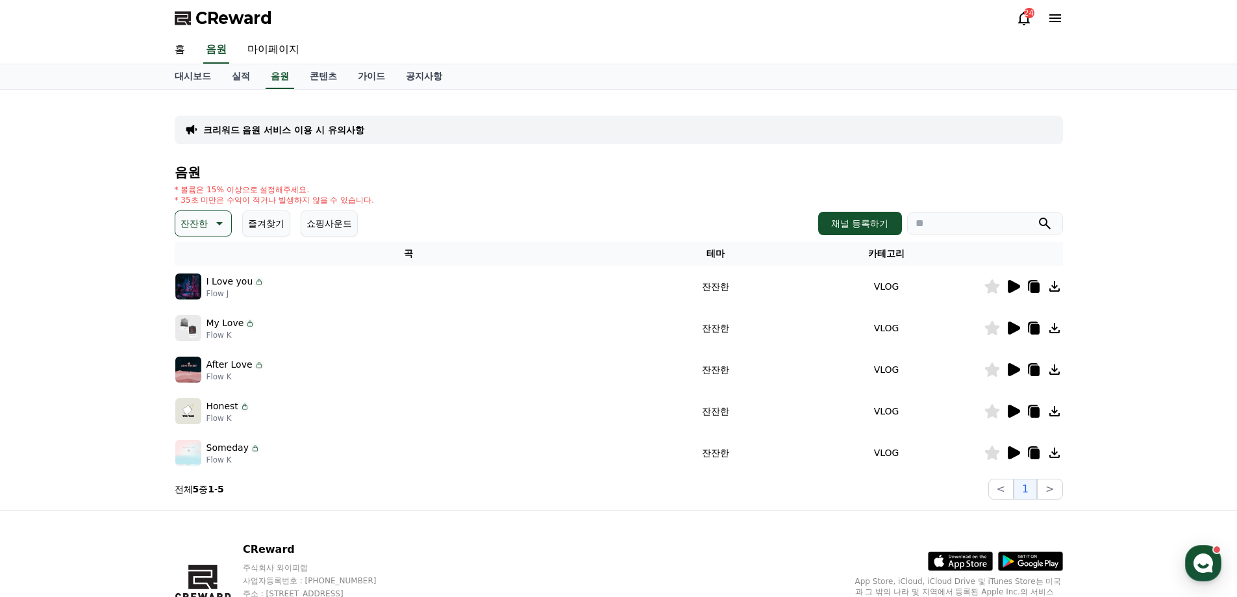
click at [1022, 283] on div at bounding box center [1024, 287] width 78 height 16
click at [1016, 285] on icon at bounding box center [1014, 286] width 12 height 13
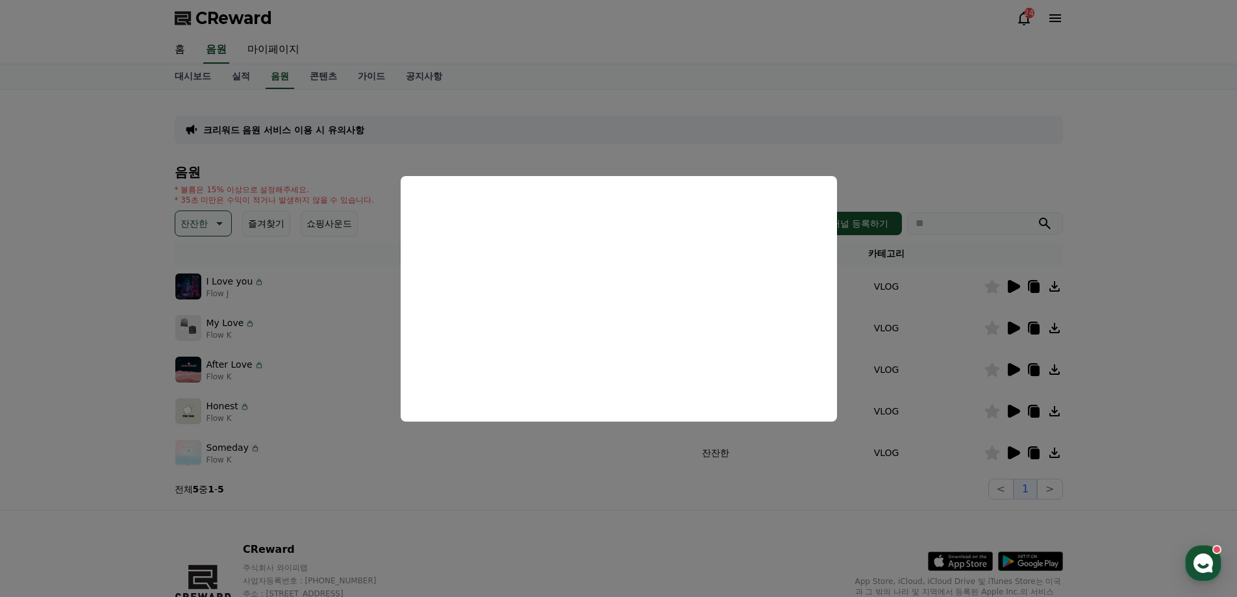
click at [1014, 322] on button "close modal" at bounding box center [618, 298] width 1237 height 597
click at [1013, 327] on icon at bounding box center [1014, 327] width 12 height 13
click at [1011, 366] on button "close modal" at bounding box center [618, 298] width 1237 height 597
click at [1014, 369] on icon at bounding box center [1014, 369] width 12 height 13
click at [1014, 409] on button "close modal" at bounding box center [618, 298] width 1237 height 597
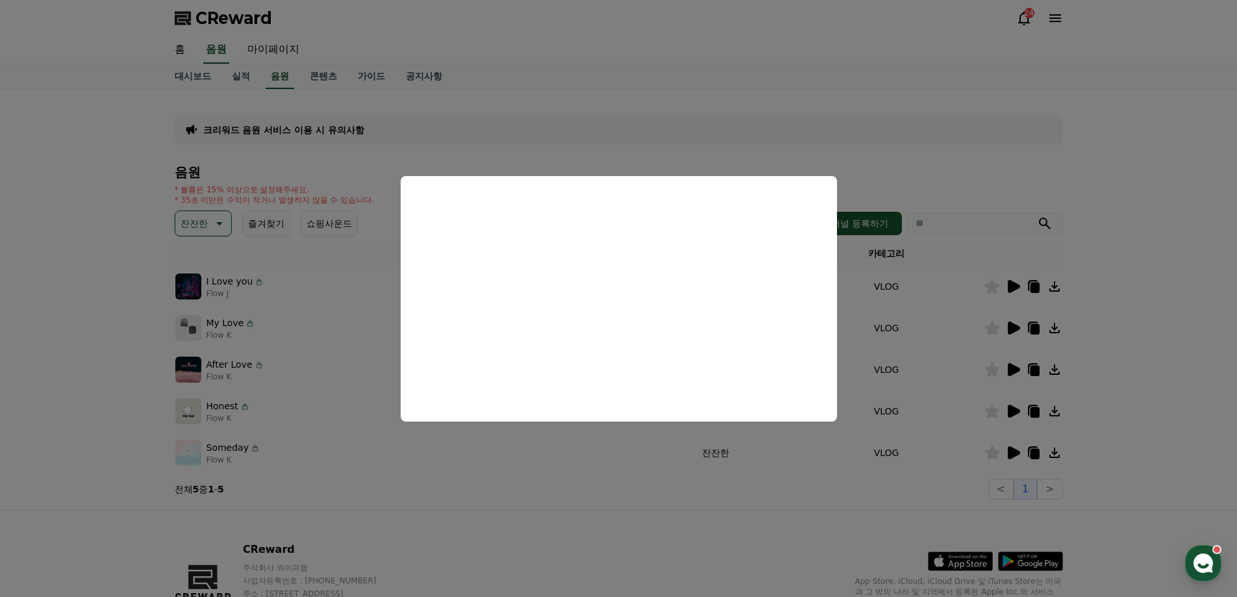
click at [1014, 409] on icon at bounding box center [1014, 411] width 12 height 13
click at [1014, 449] on button "close modal" at bounding box center [618, 298] width 1237 height 597
click at [1013, 451] on icon at bounding box center [1014, 452] width 12 height 13
click at [783, 140] on button "close modal" at bounding box center [618, 298] width 1237 height 597
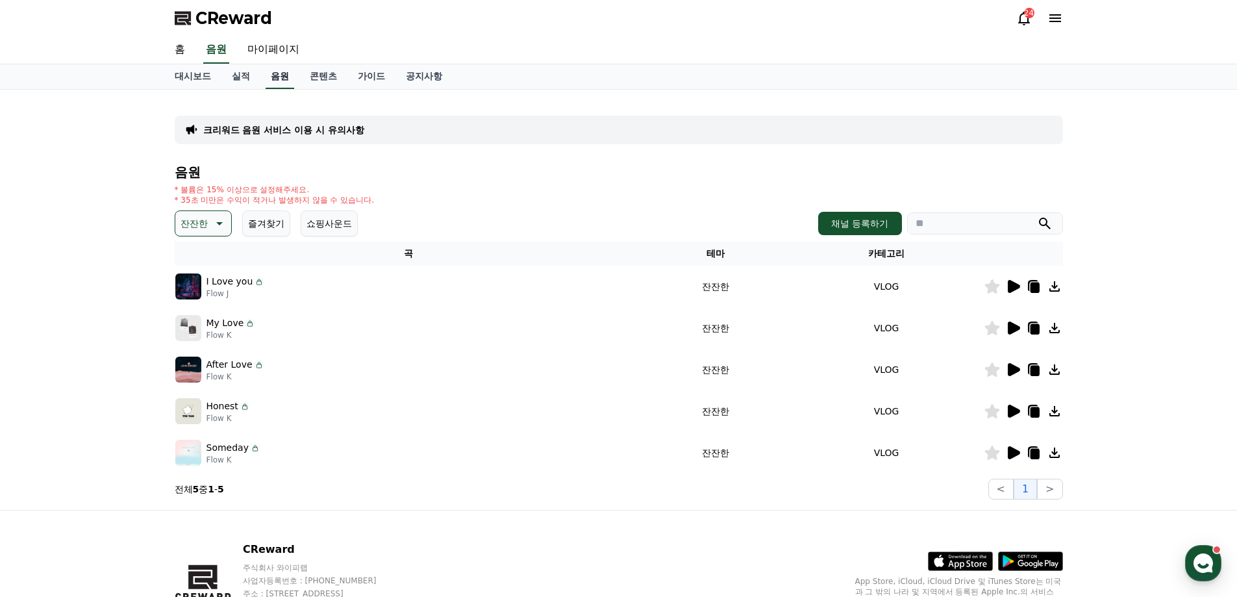
click at [272, 73] on link "음원" at bounding box center [280, 76] width 29 height 25
click at [309, 79] on link "콘텐츠" at bounding box center [323, 76] width 48 height 25
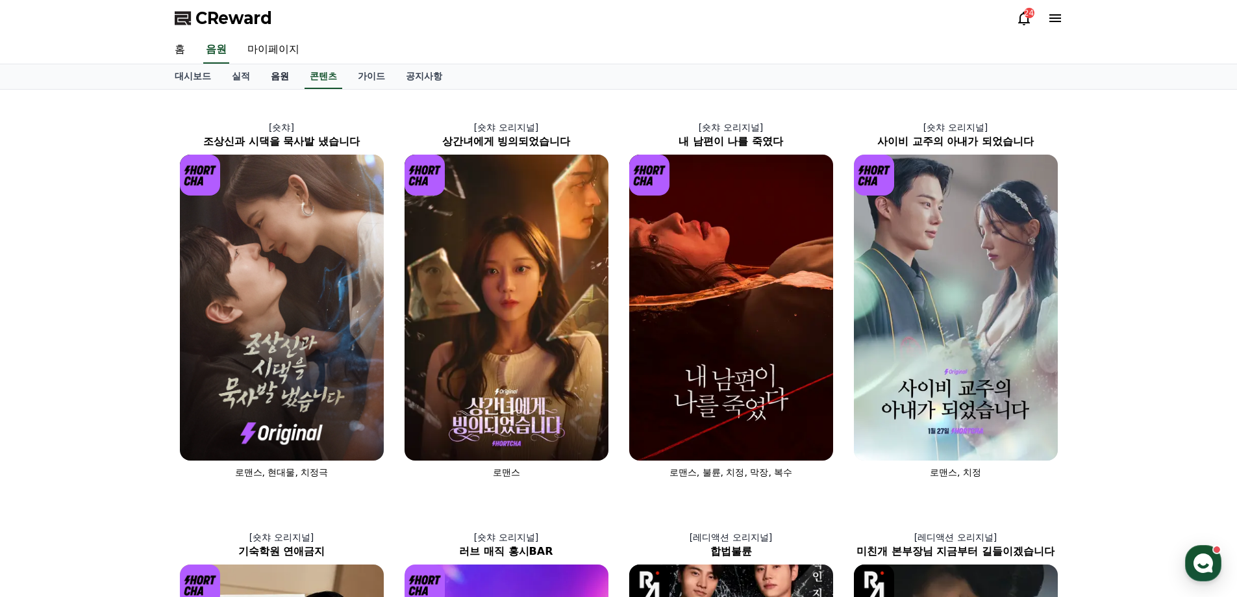
click at [286, 75] on link "음원" at bounding box center [279, 76] width 39 height 25
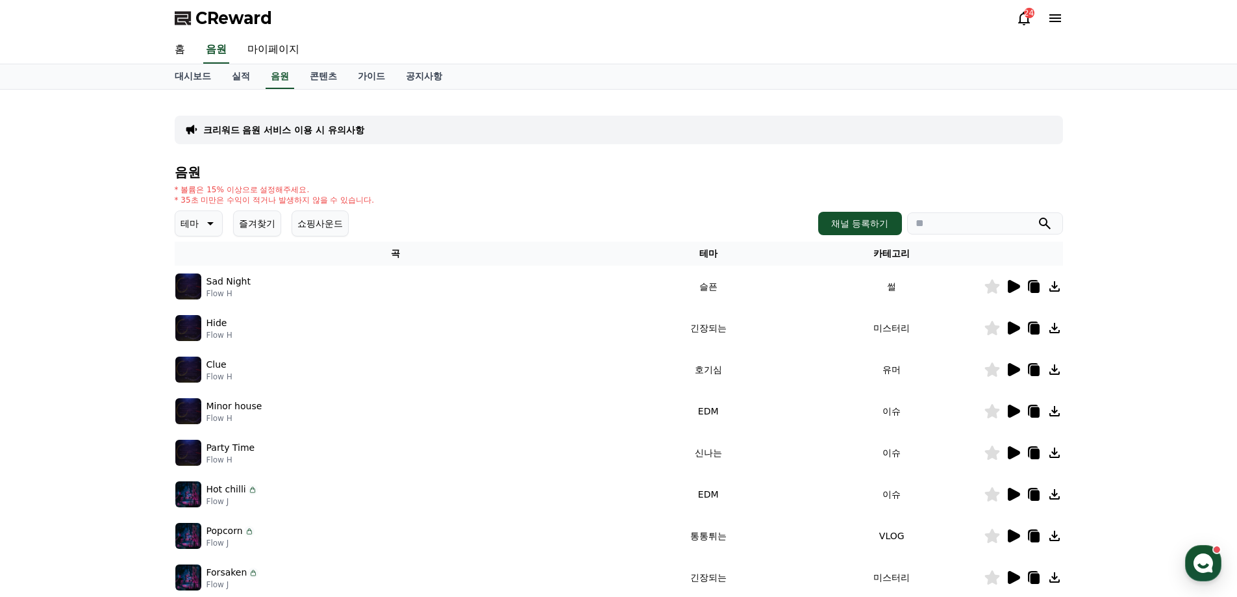
click at [211, 217] on icon at bounding box center [209, 224] width 16 height 16
click at [204, 355] on button "어두운" at bounding box center [196, 359] width 38 height 29
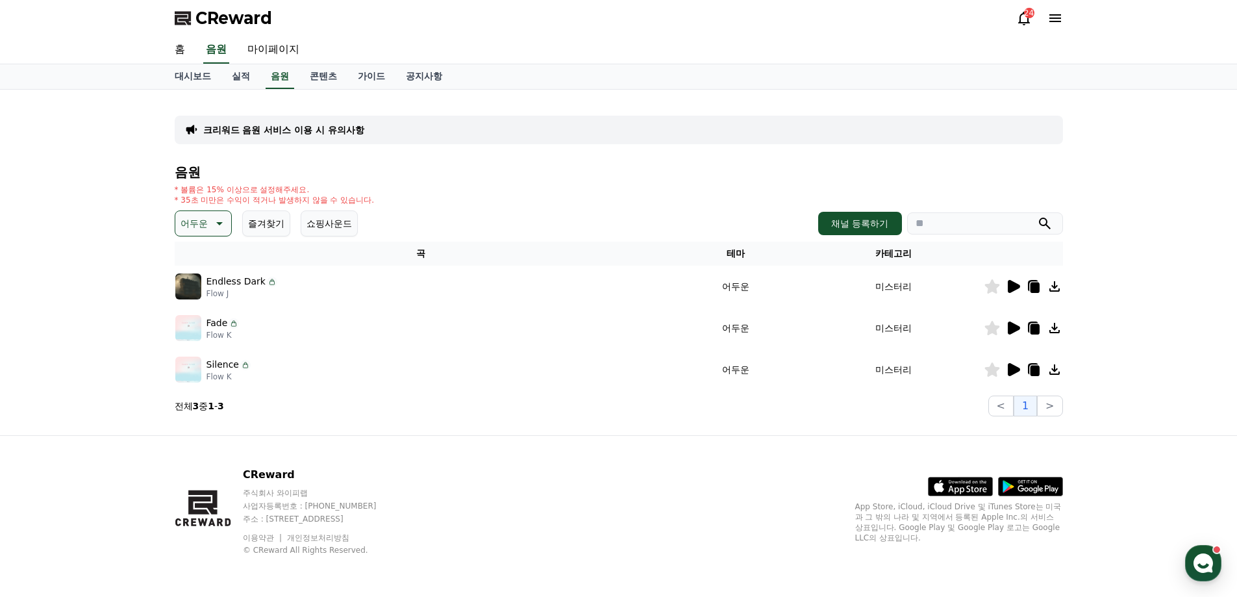
click at [1018, 283] on icon at bounding box center [1013, 287] width 16 height 16
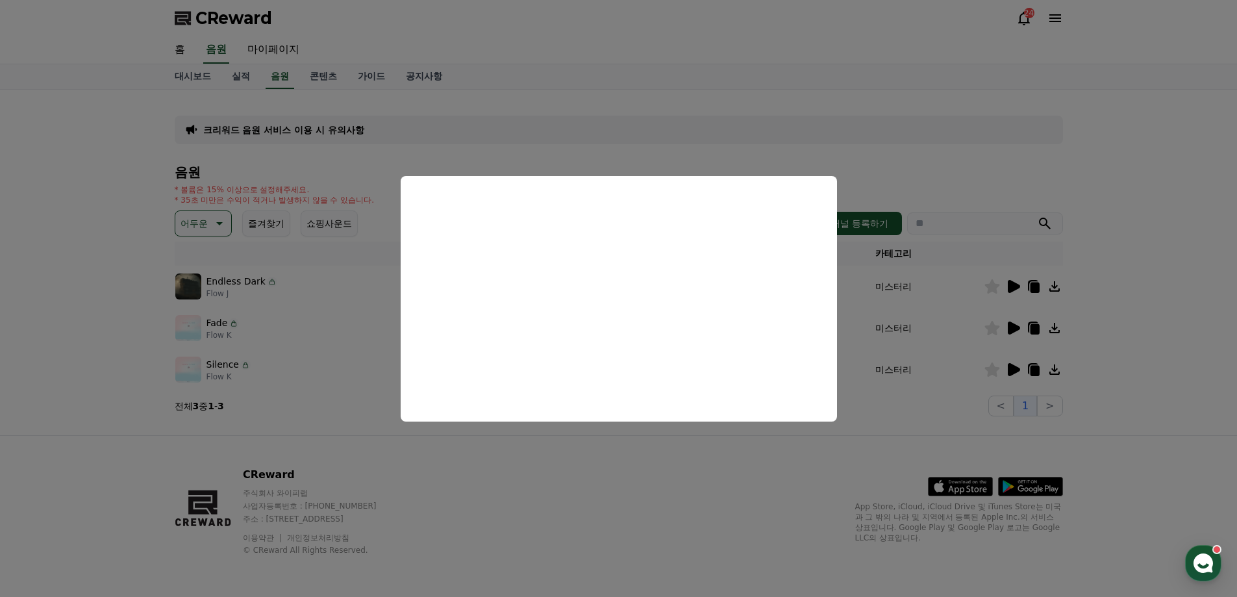
click at [1012, 325] on button "close modal" at bounding box center [618, 298] width 1237 height 597
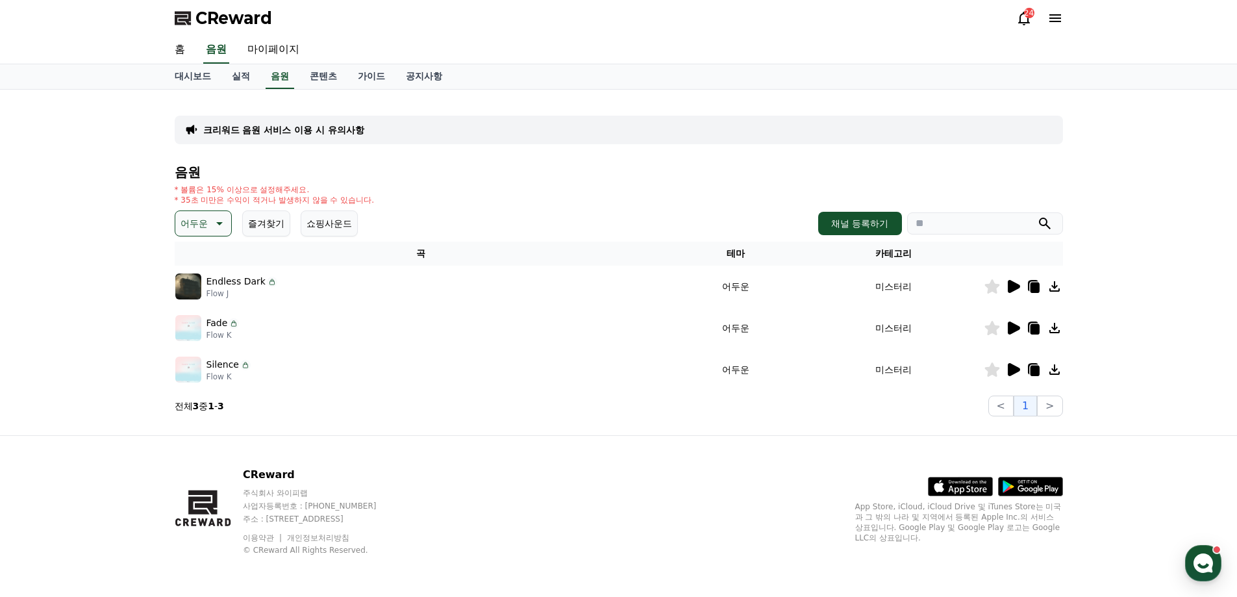
click at [1012, 325] on icon at bounding box center [1014, 327] width 12 height 13
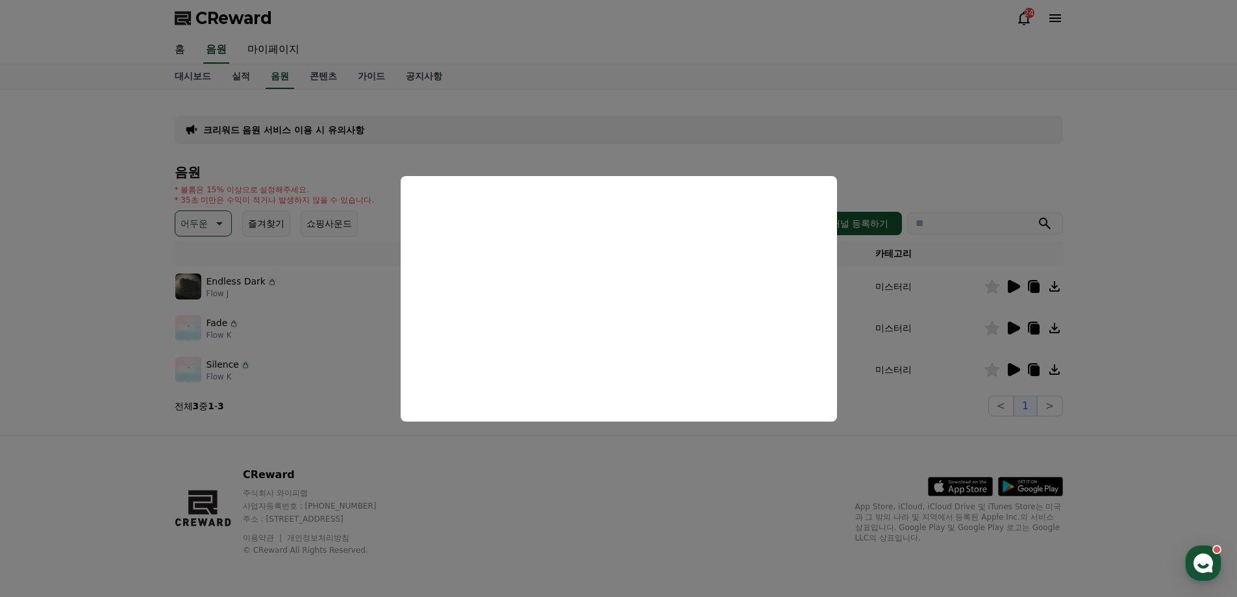
click at [904, 327] on button "close modal" at bounding box center [618, 298] width 1237 height 597
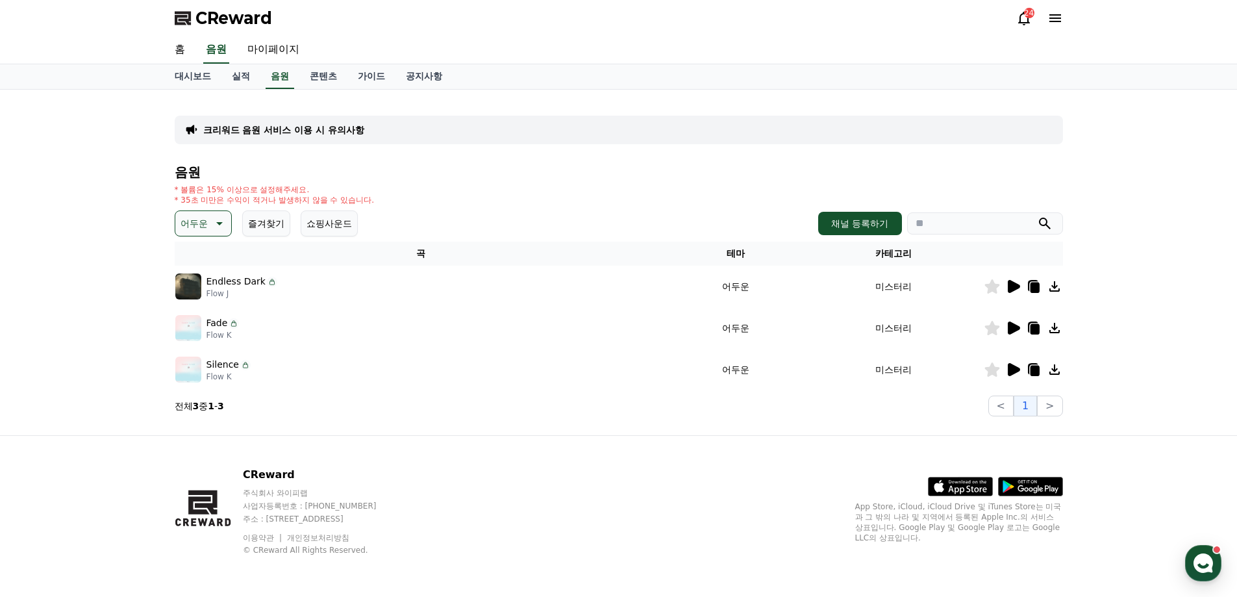
click at [1013, 375] on icon at bounding box center [1013, 370] width 16 height 16
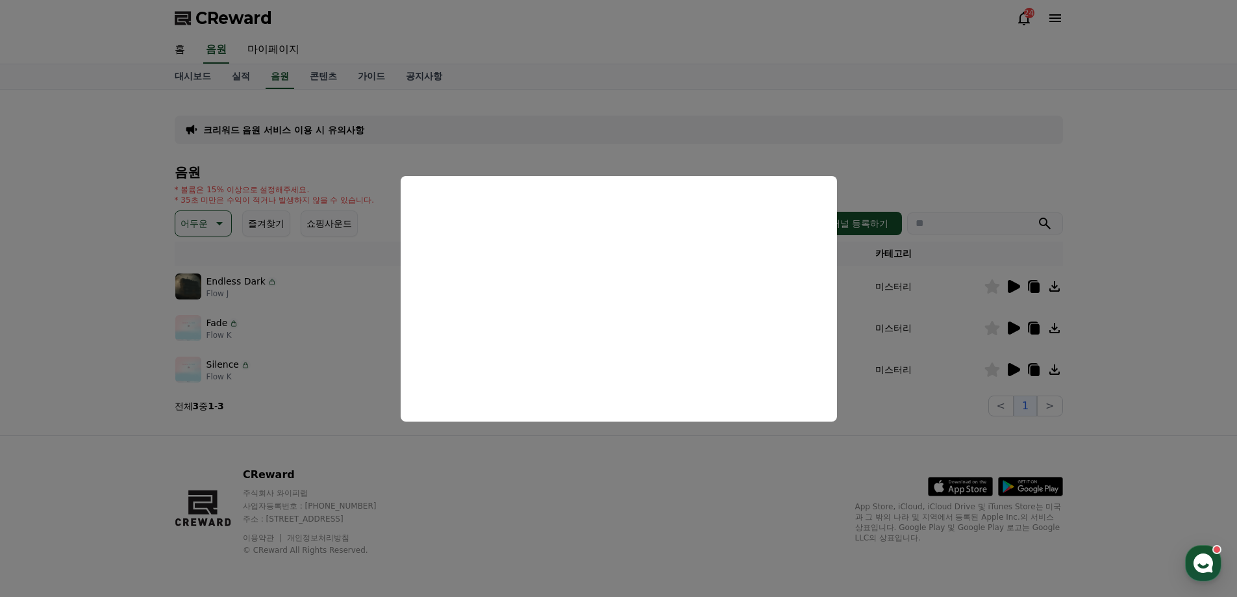
click at [365, 170] on button "close modal" at bounding box center [618, 298] width 1237 height 597
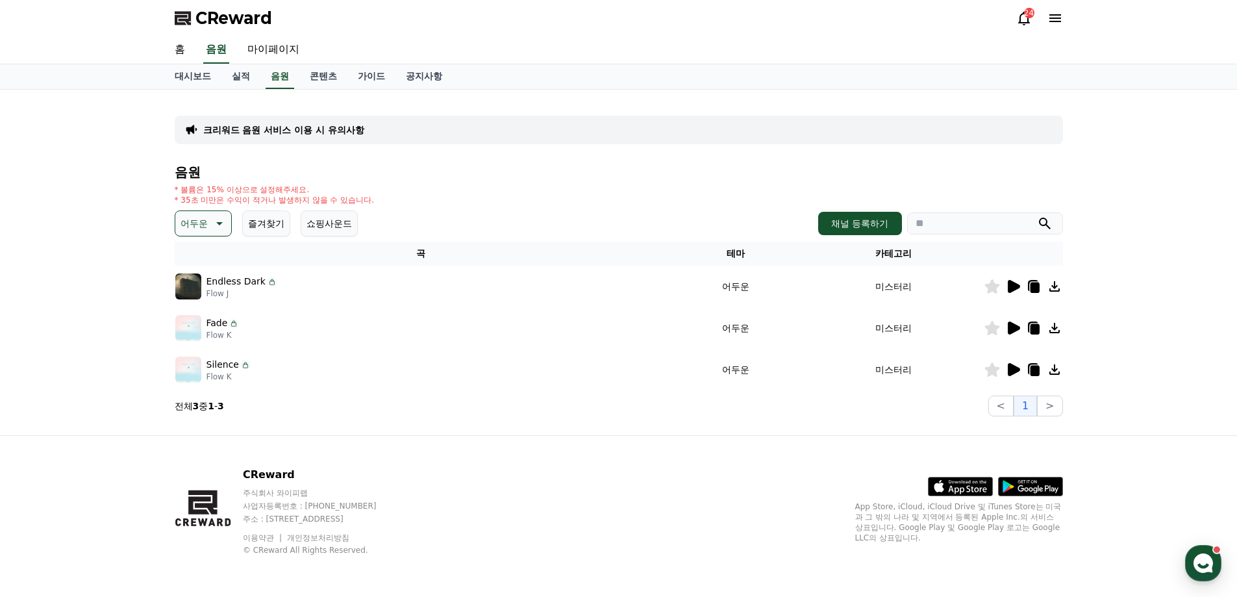
click at [1058, 372] on icon at bounding box center [1055, 370] width 16 height 16
